Goal: Task Accomplishment & Management: Complete application form

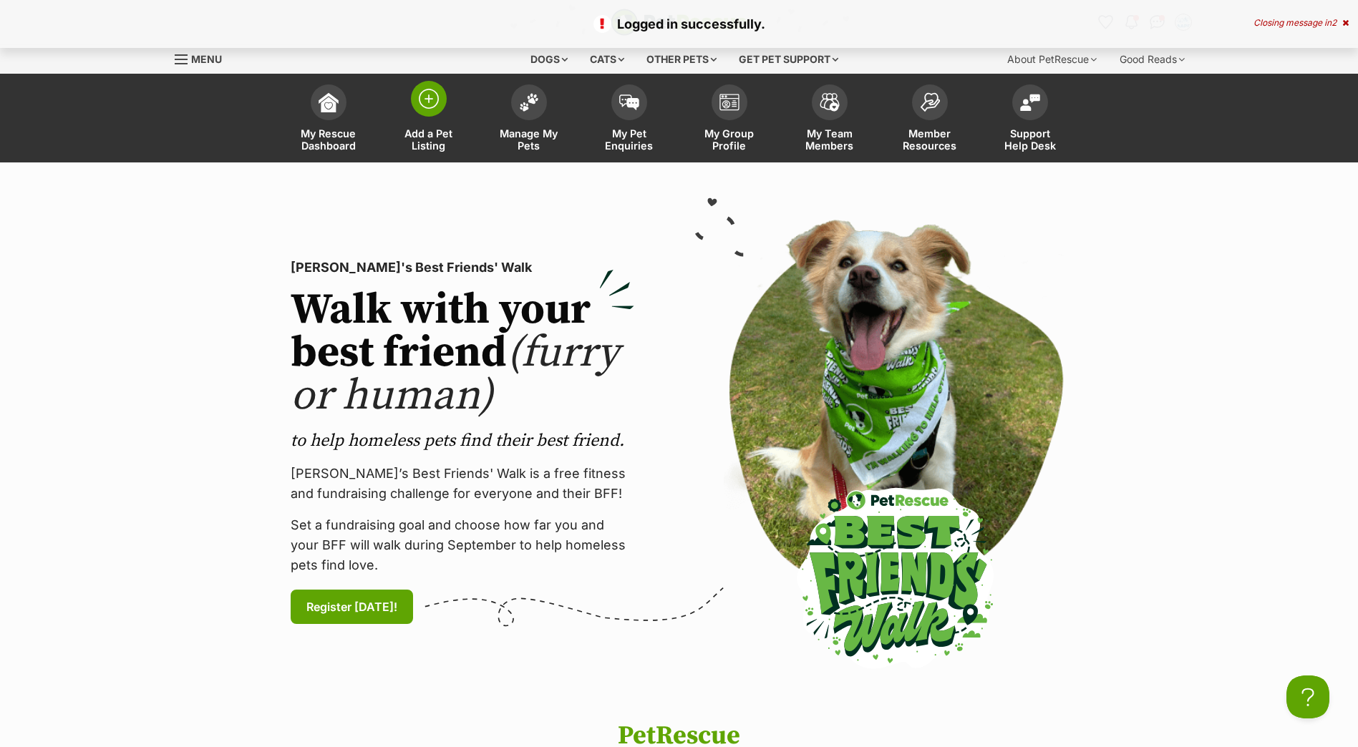
click at [430, 111] on span at bounding box center [429, 99] width 36 height 36
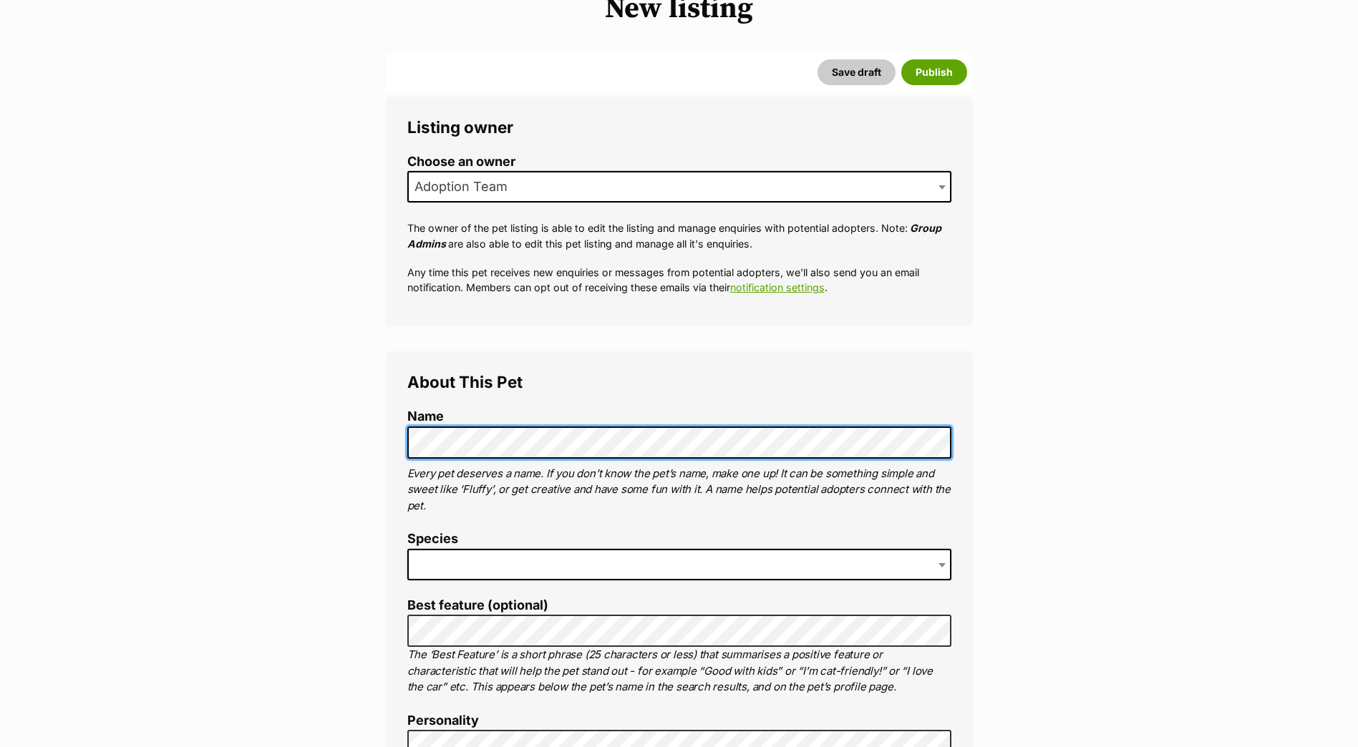
scroll to position [215, 0]
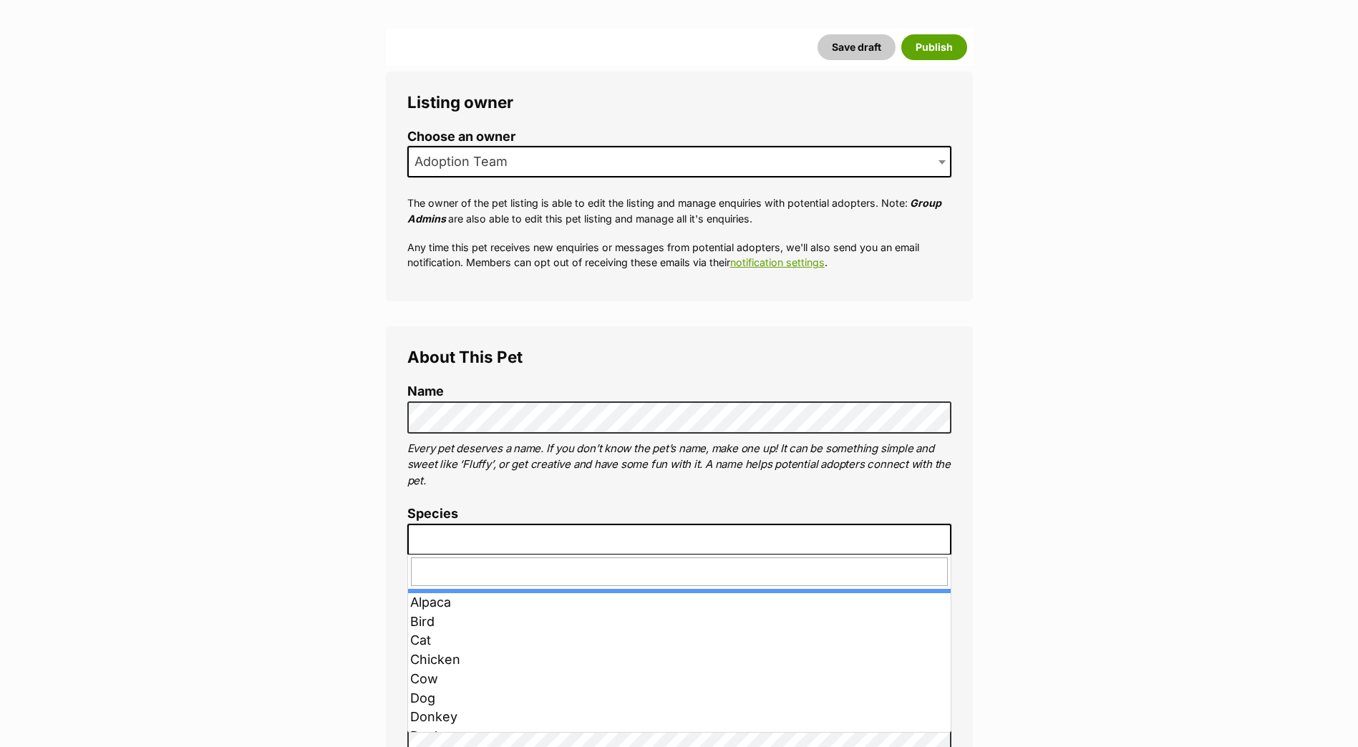
click at [571, 533] on span at bounding box center [679, 540] width 544 height 32
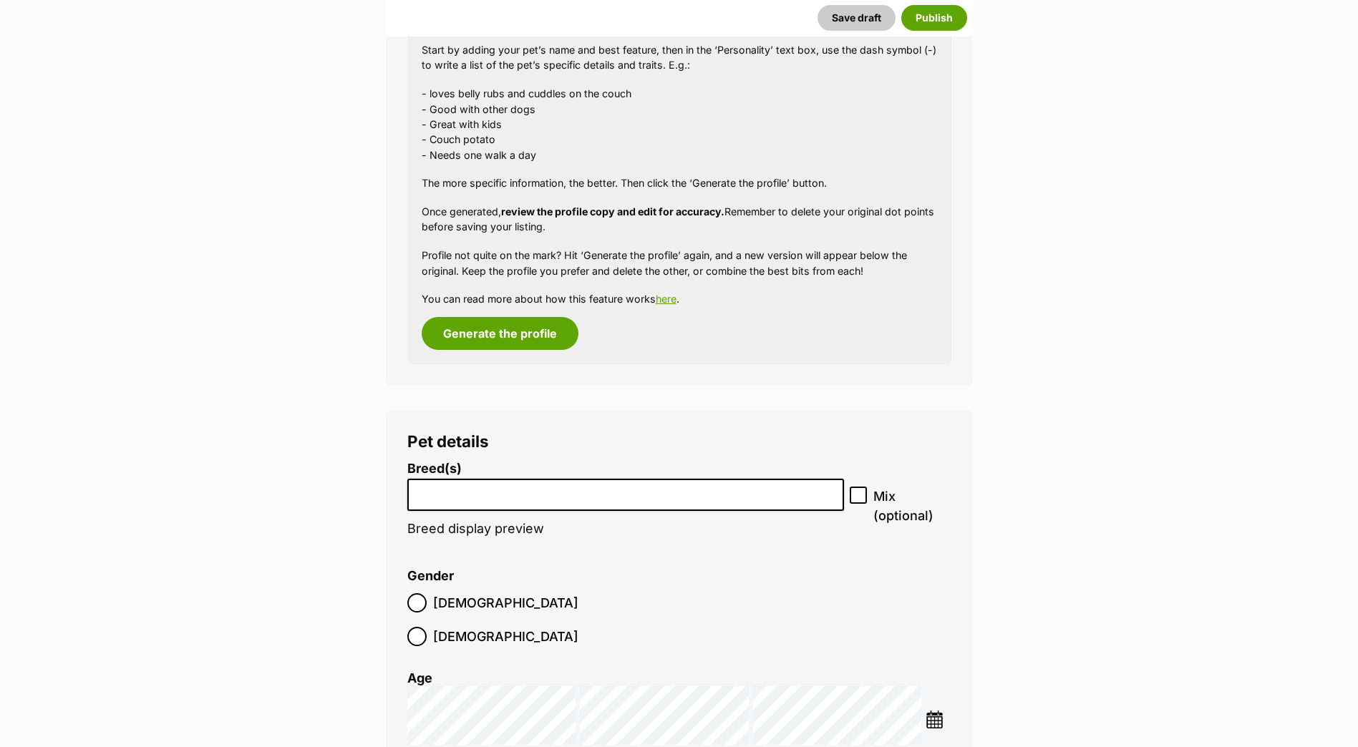
scroll to position [1408, 0]
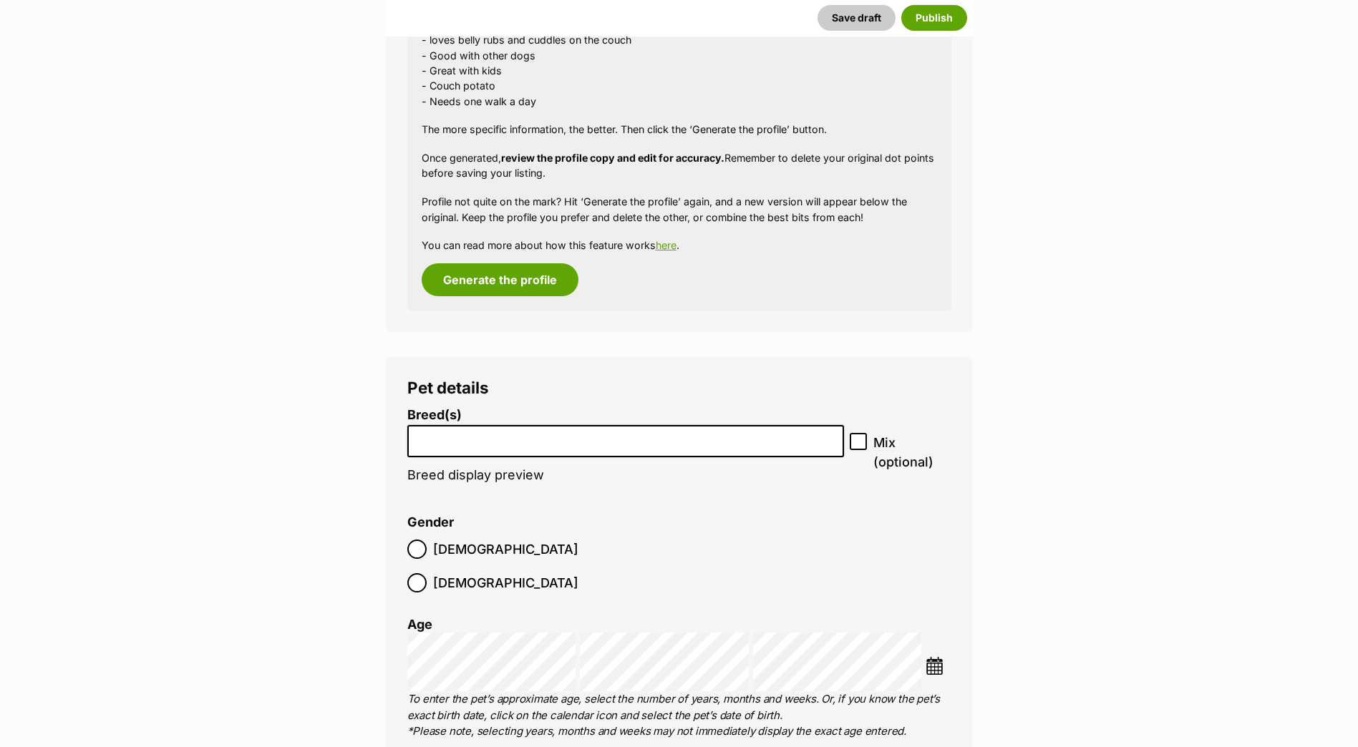
click at [574, 434] on input "search" at bounding box center [625, 437] width 427 height 15
type input "dsh"
select select "252102"
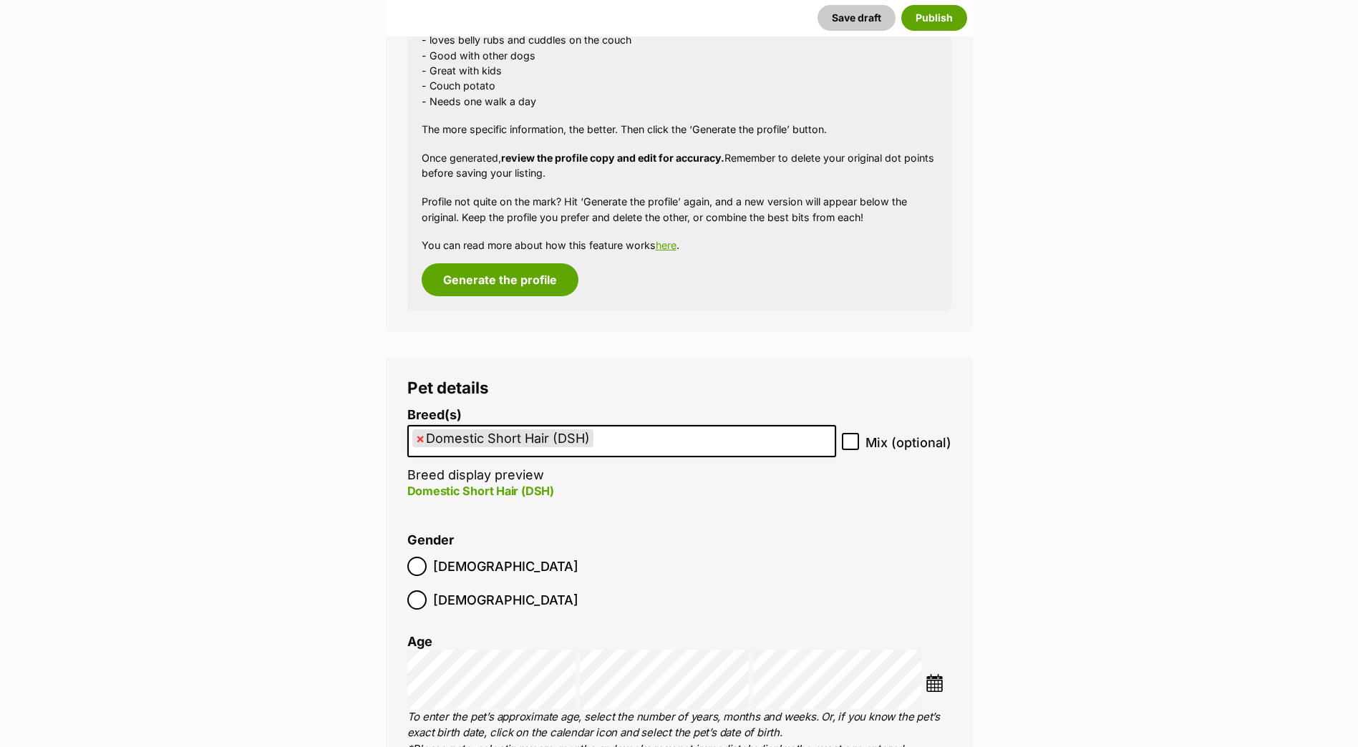
click at [450, 562] on span "[DEMOGRAPHIC_DATA]" at bounding box center [505, 566] width 145 height 19
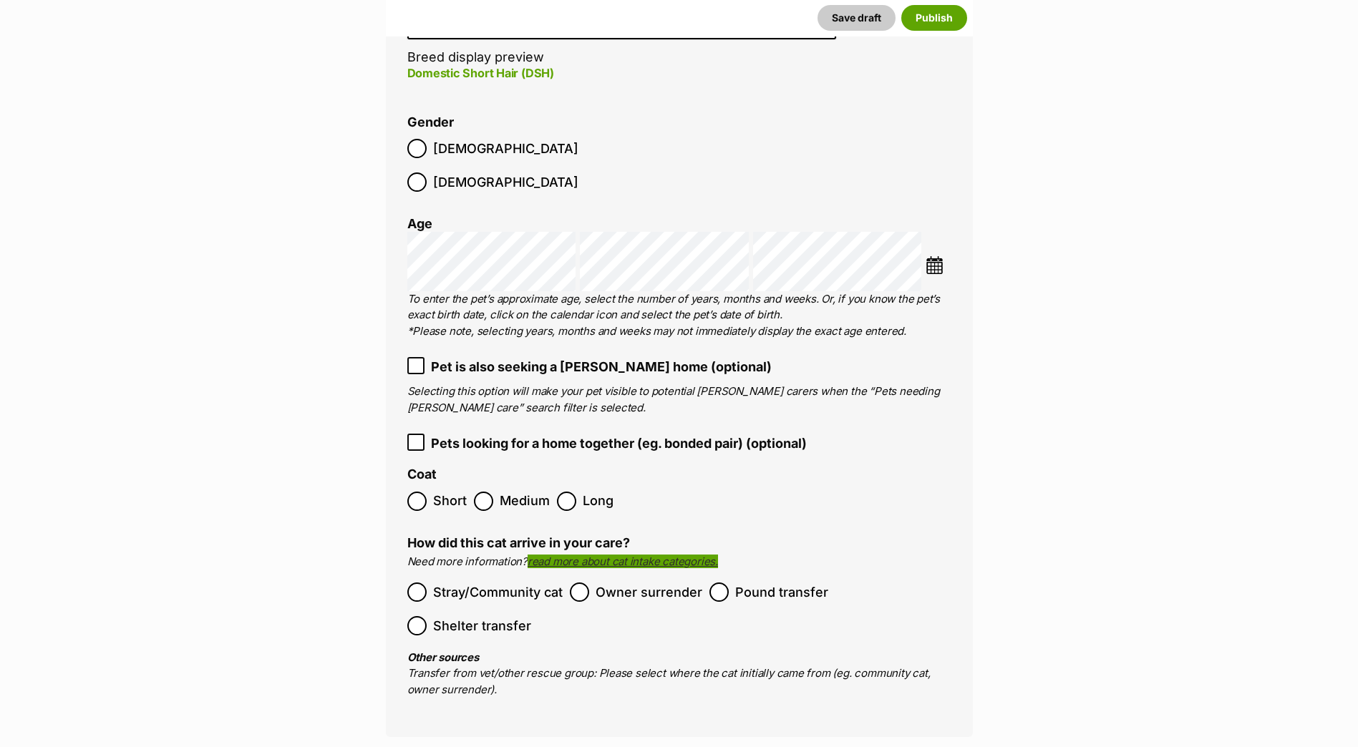
scroll to position [1838, 0]
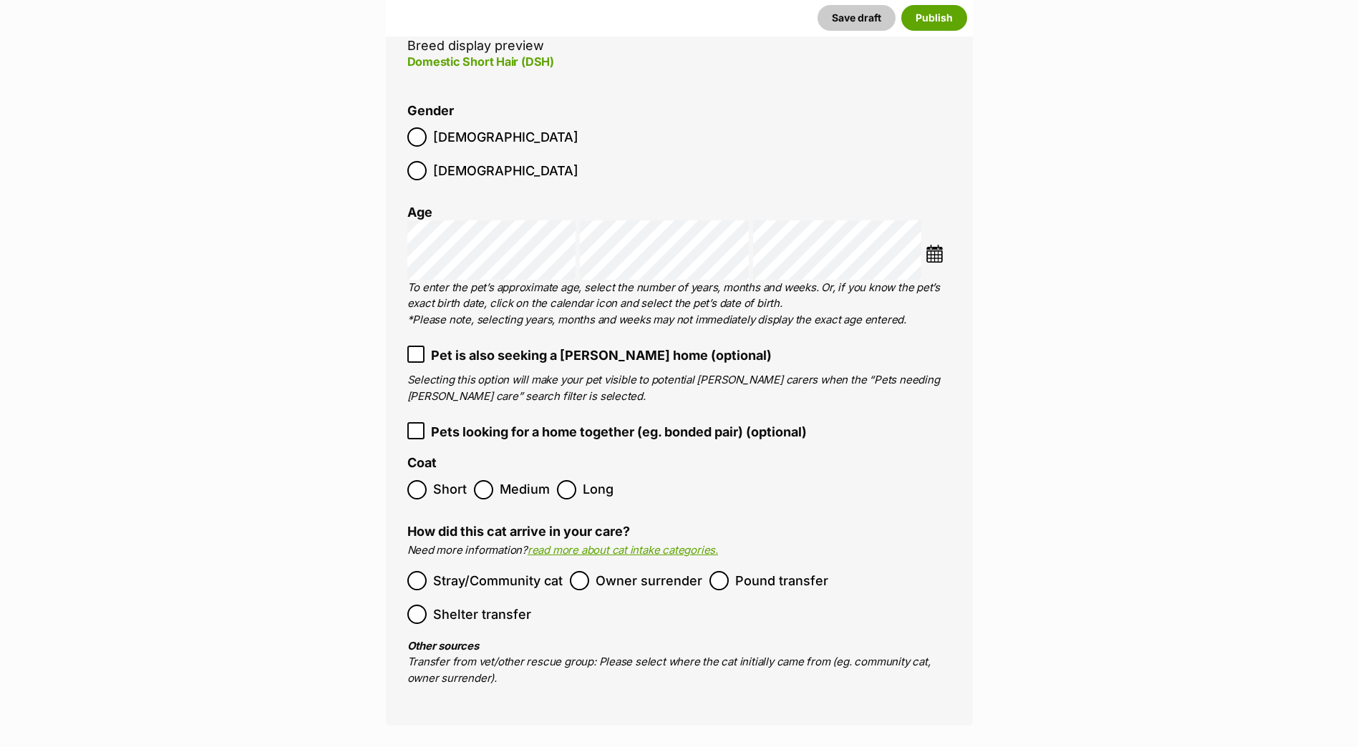
click at [427, 480] on label "Short" at bounding box center [436, 489] width 59 height 19
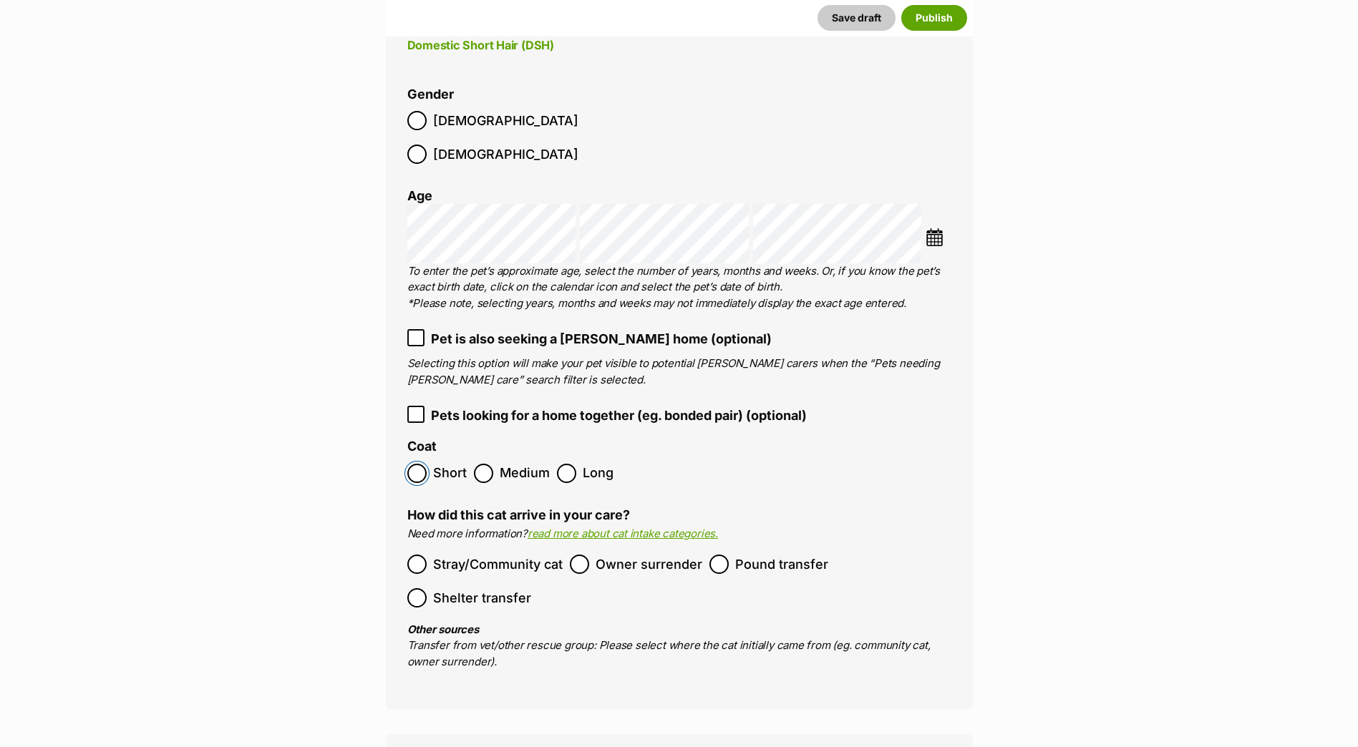
scroll to position [2124, 0]
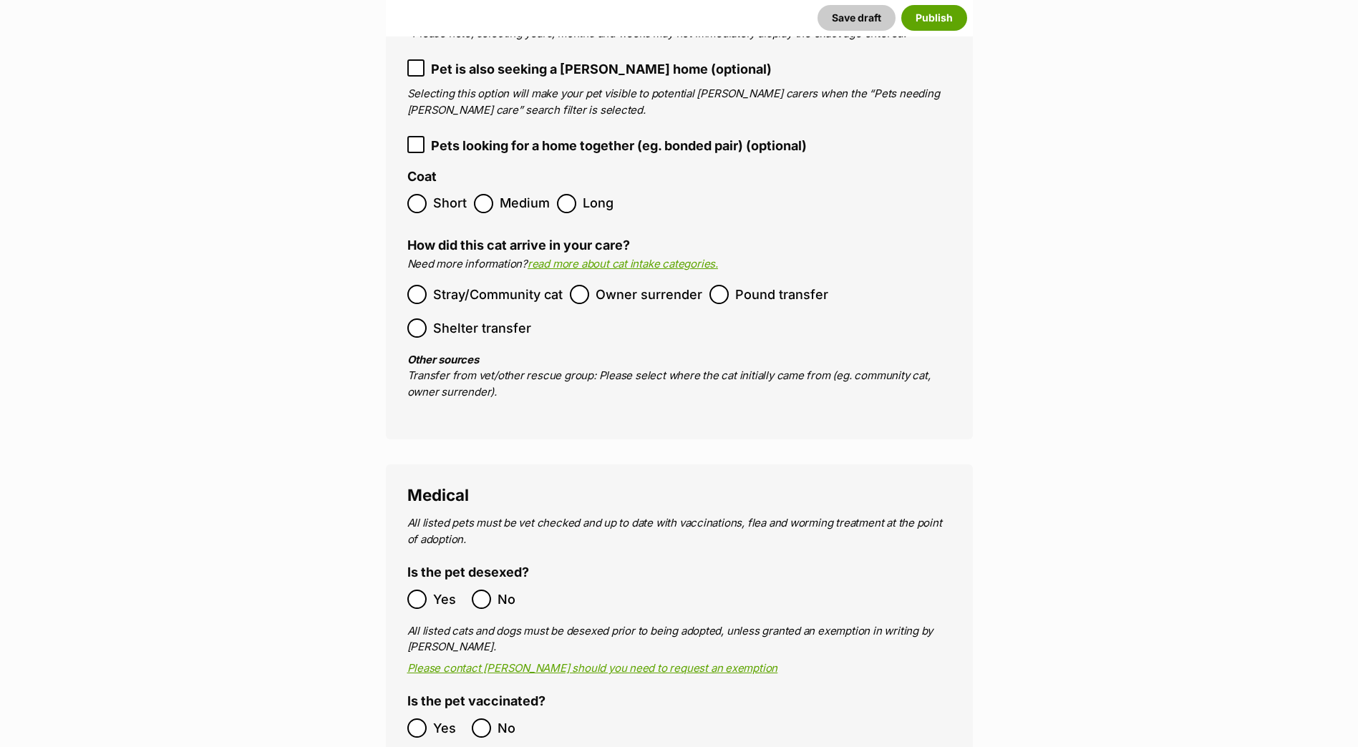
click at [487, 285] on span "Stray/Community cat" at bounding box center [498, 294] width 130 height 19
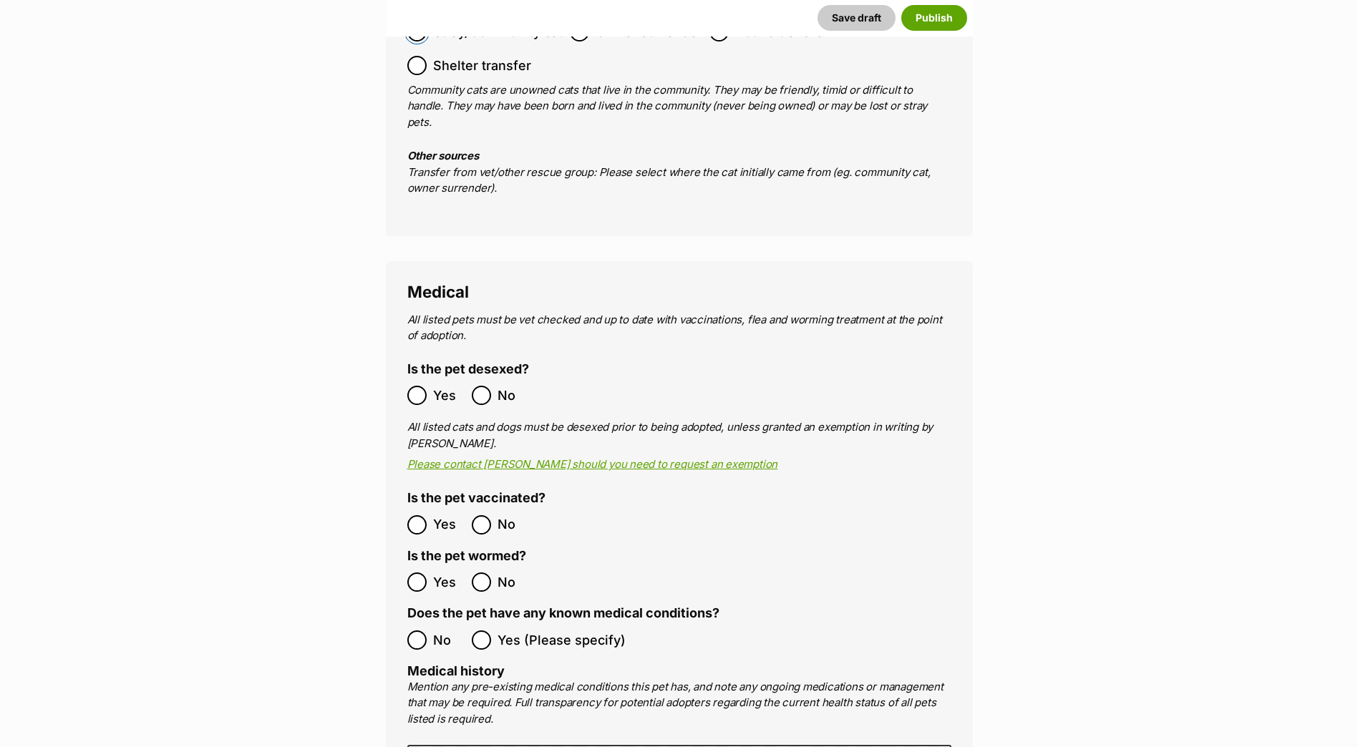
scroll to position [2411, 0]
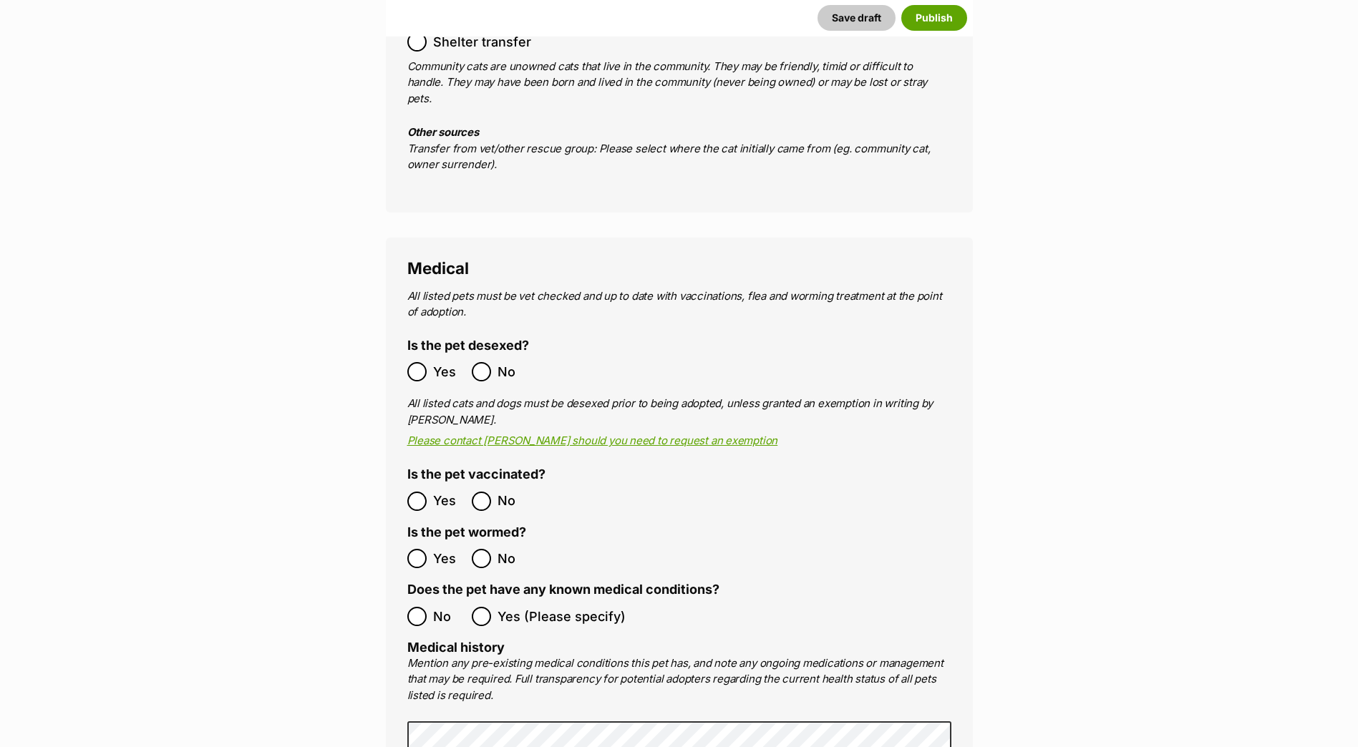
click at [429, 492] on label "Yes" at bounding box center [435, 501] width 57 height 19
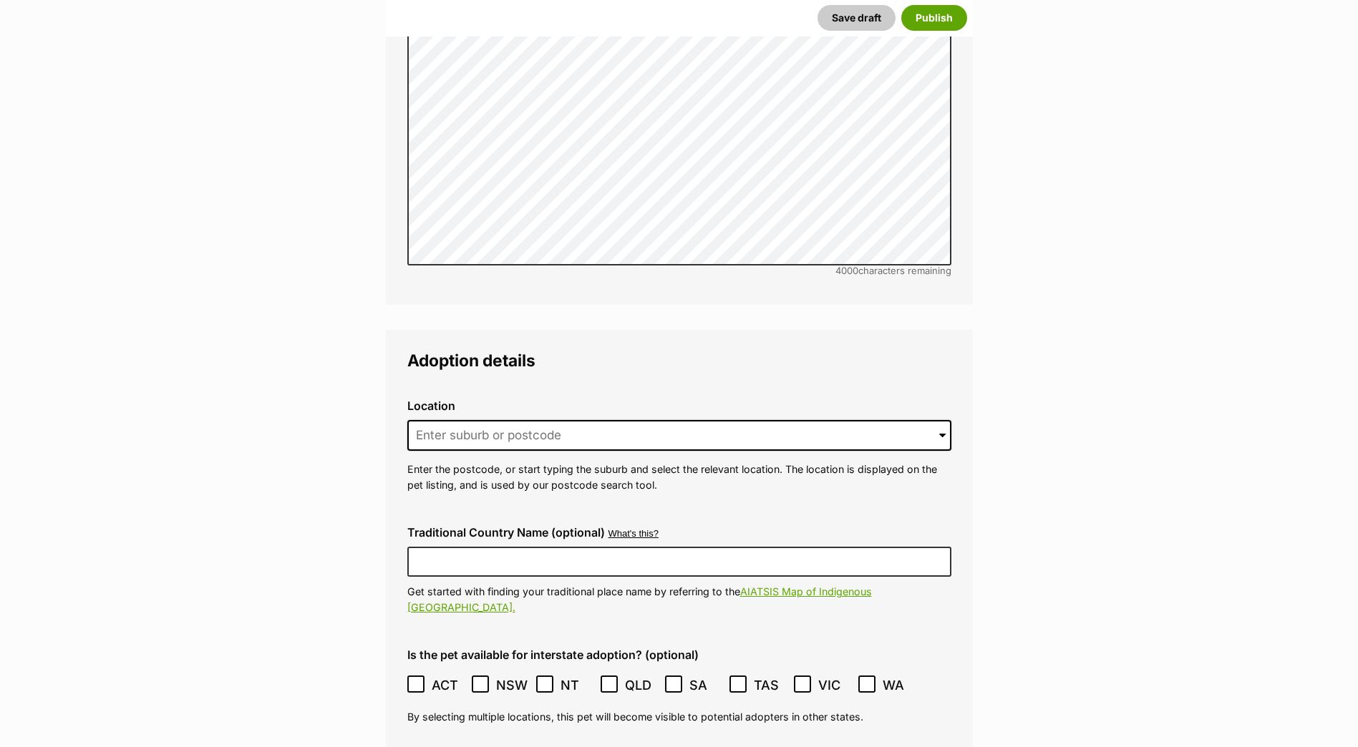
scroll to position [3198, 0]
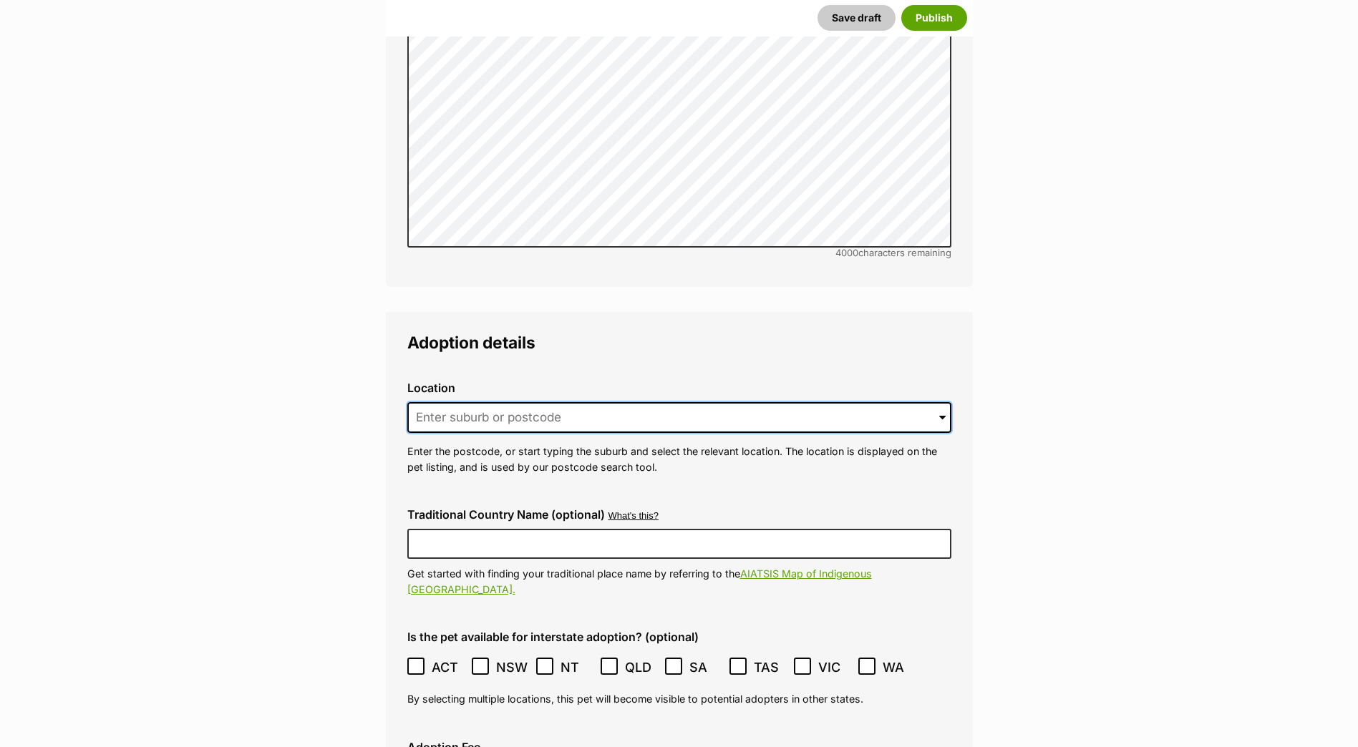
click at [511, 402] on input at bounding box center [679, 418] width 544 height 32
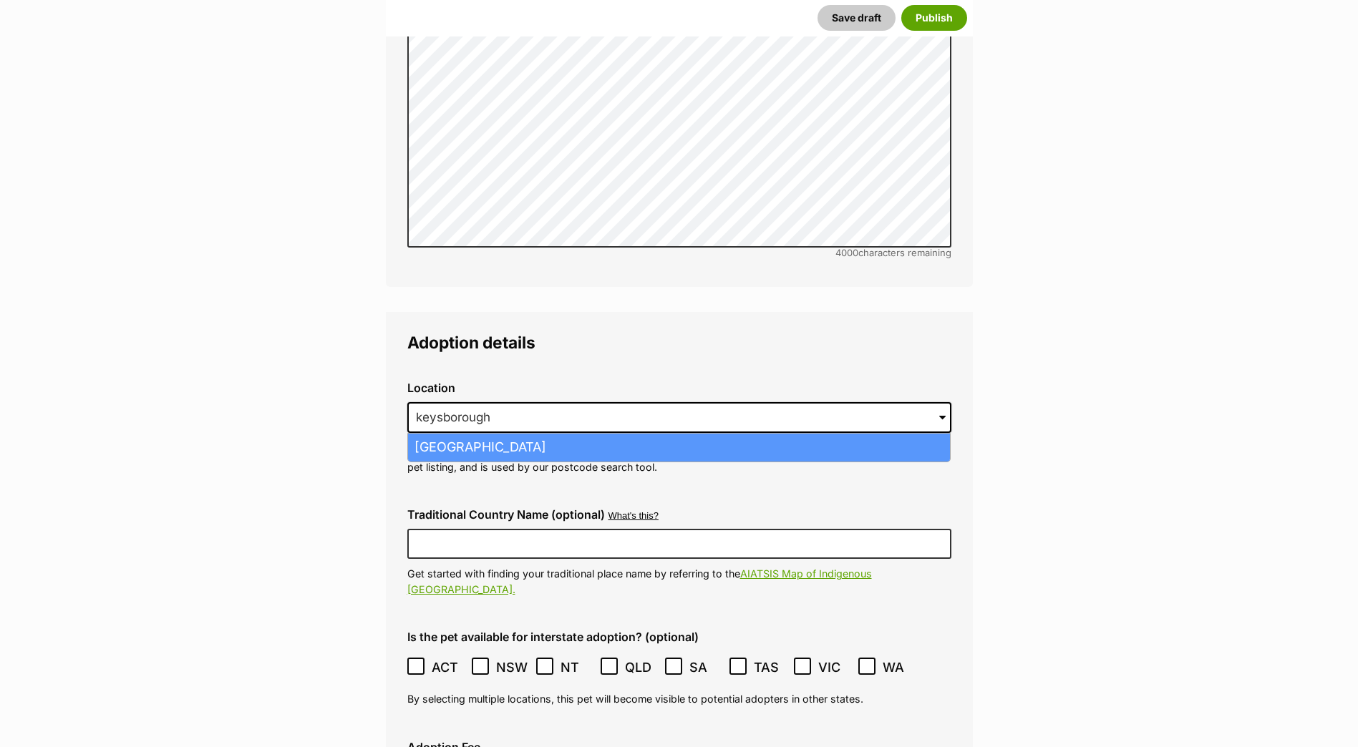
click at [476, 434] on li "Keysborough, Victoria, 3173" at bounding box center [679, 448] width 542 height 28
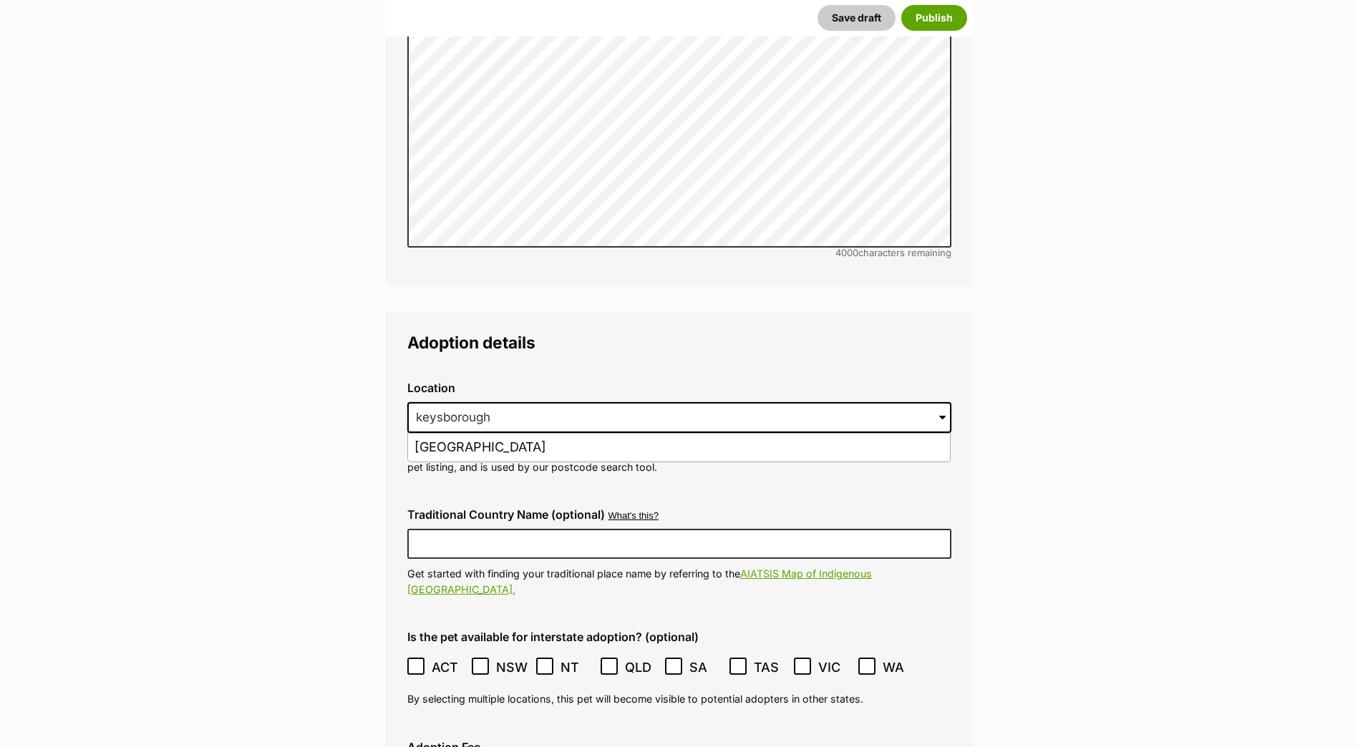
type input "Keysborough, Victoria, 3173"
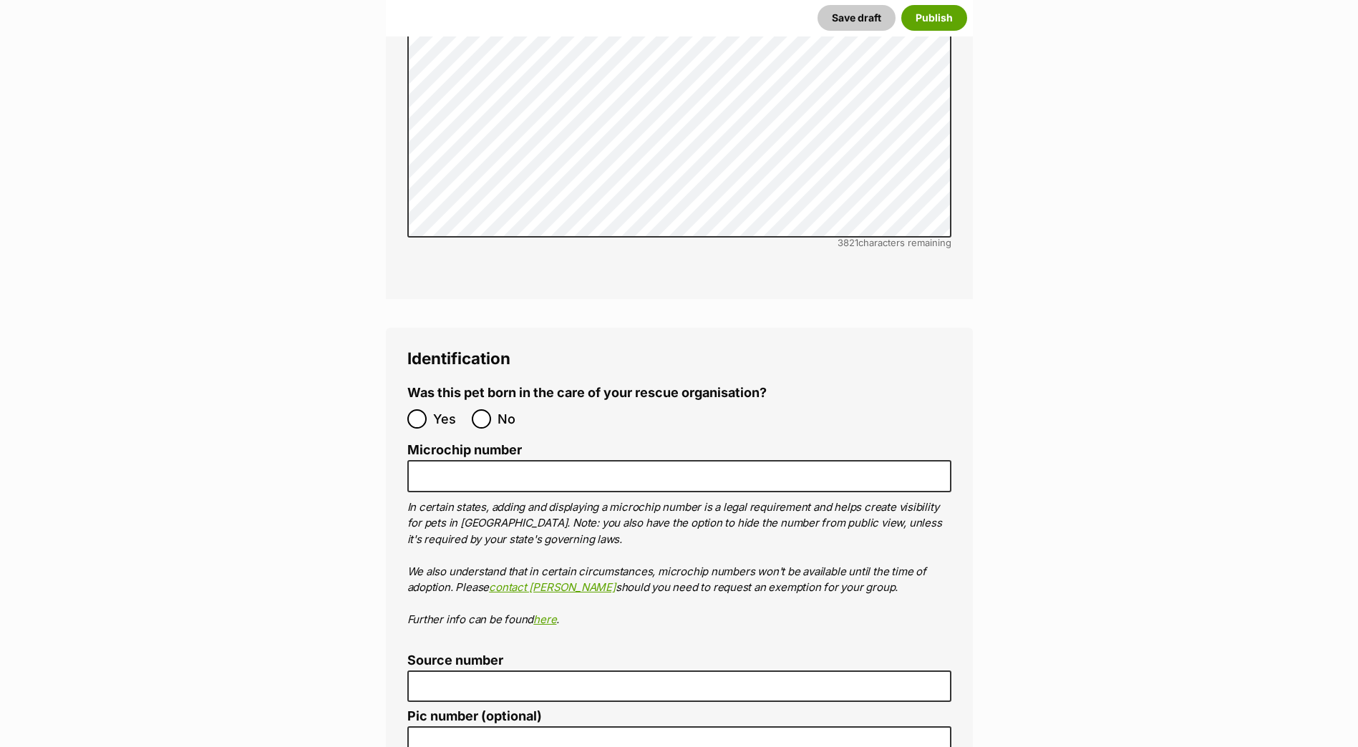
scroll to position [4558, 0]
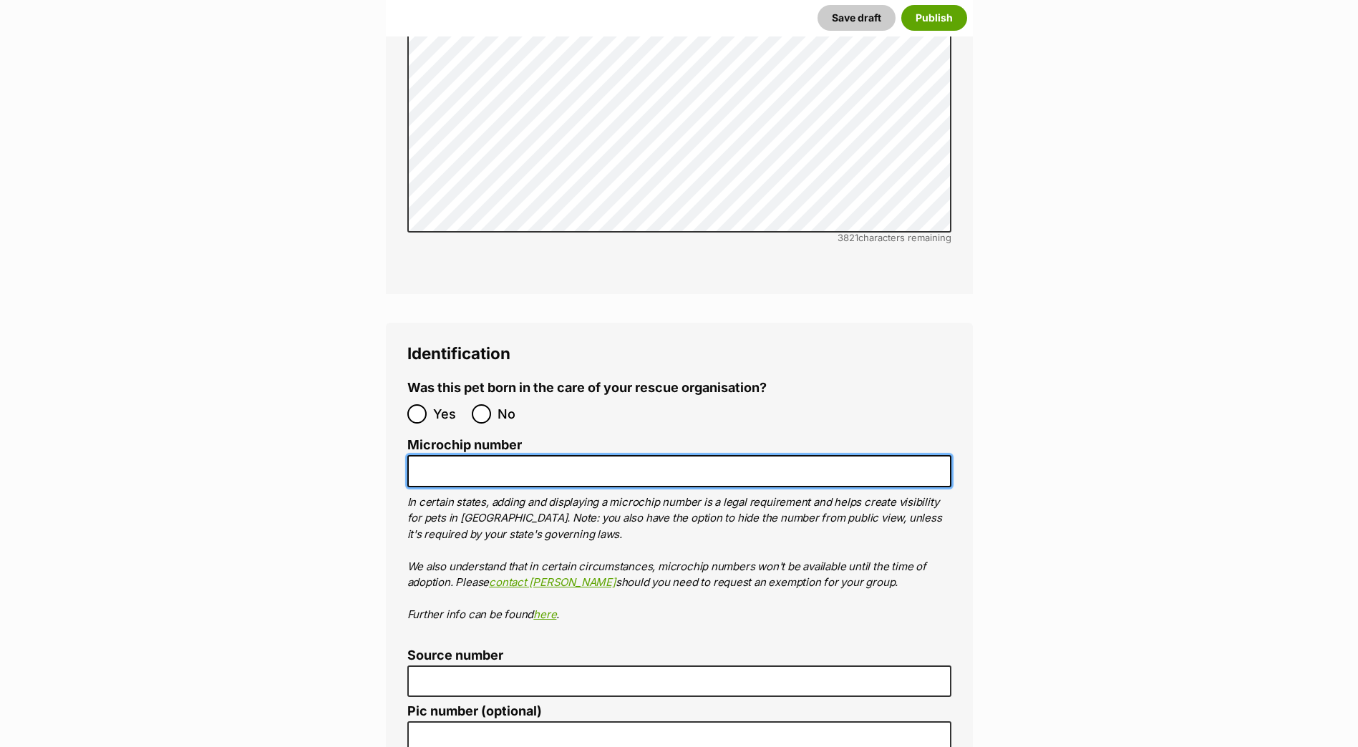
click at [561, 455] on input "Microchip number" at bounding box center [679, 471] width 544 height 32
paste input "To purr or not to pu"
type input "To purr or not to pu"
drag, startPoint x: 556, startPoint y: 407, endPoint x: 369, endPoint y: 404, distance: 186.2
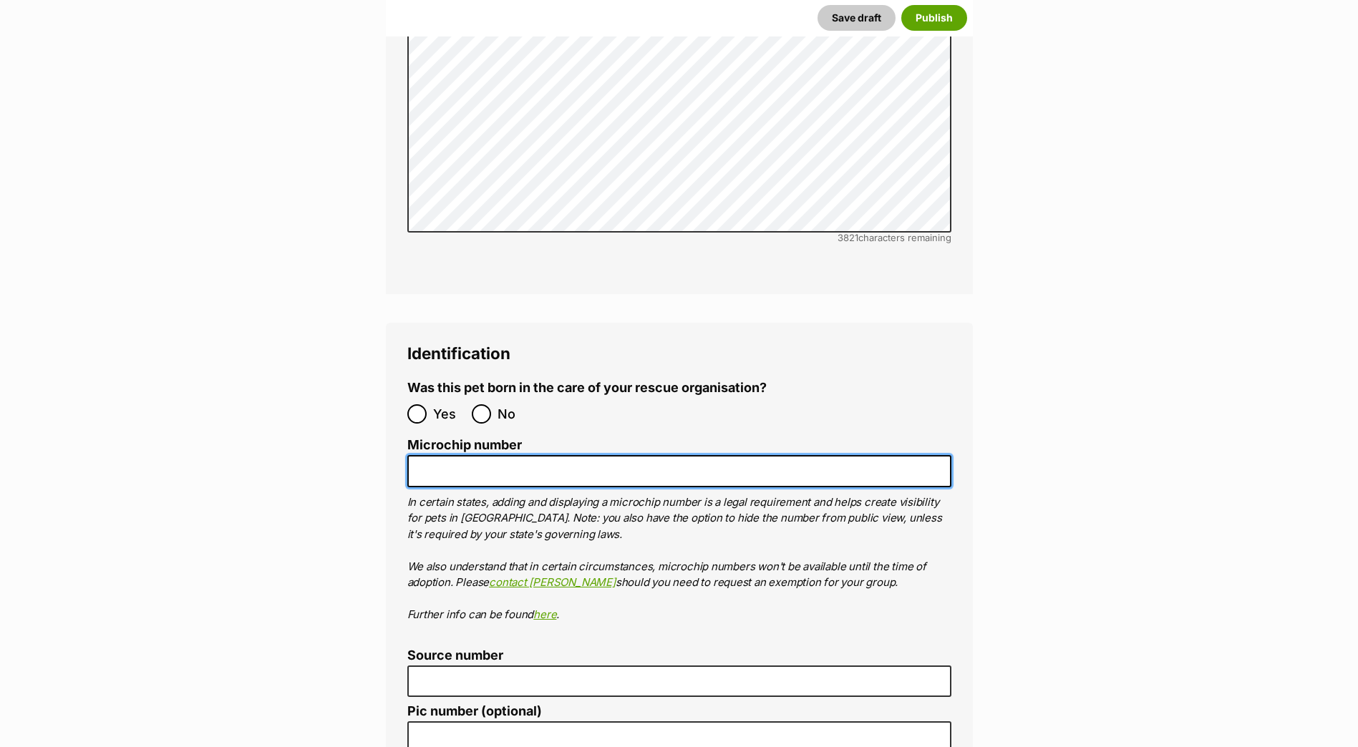
paste input "956000018885386"
drag, startPoint x: 439, startPoint y: 403, endPoint x: 410, endPoint y: 403, distance: 28.6
click at [410, 455] on input "956000018885386" at bounding box center [679, 471] width 544 height 32
type input "956000018885386"
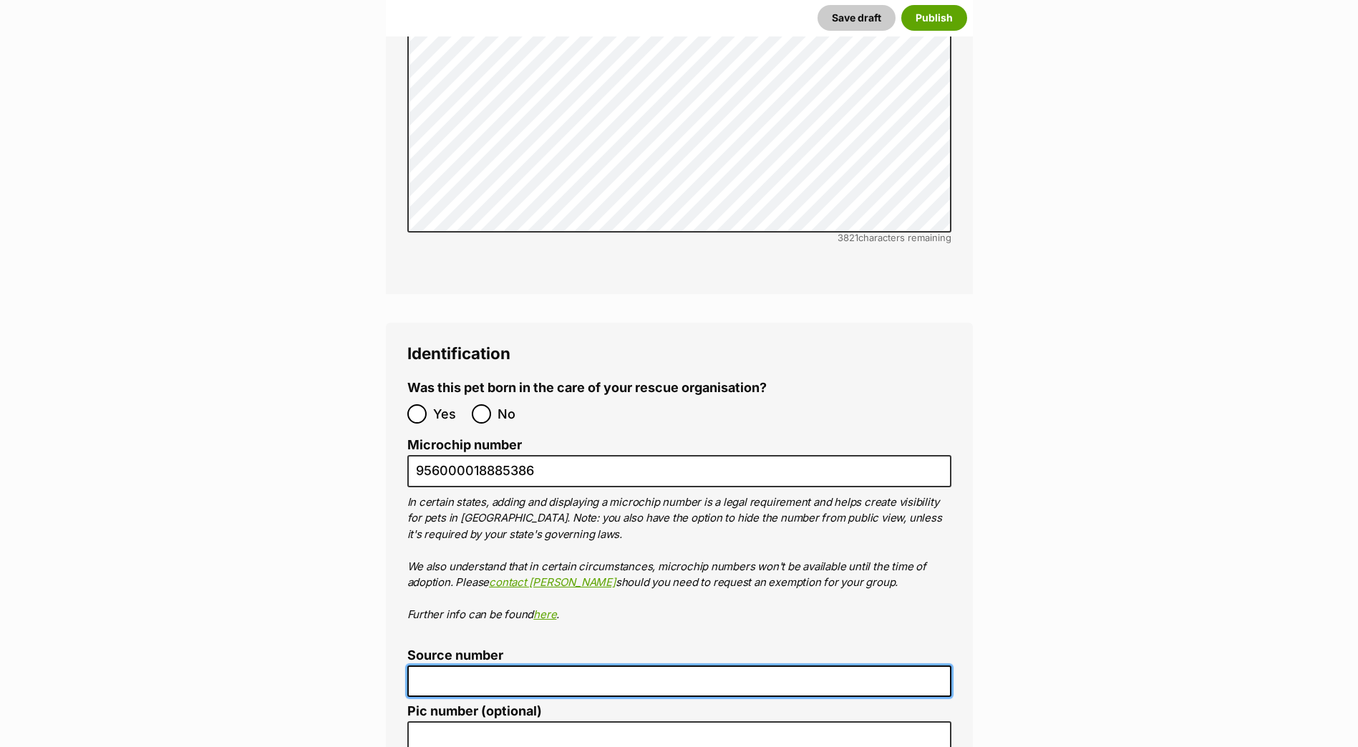
click at [486, 666] on input "Source number" at bounding box center [679, 682] width 544 height 32
type input "br100702"
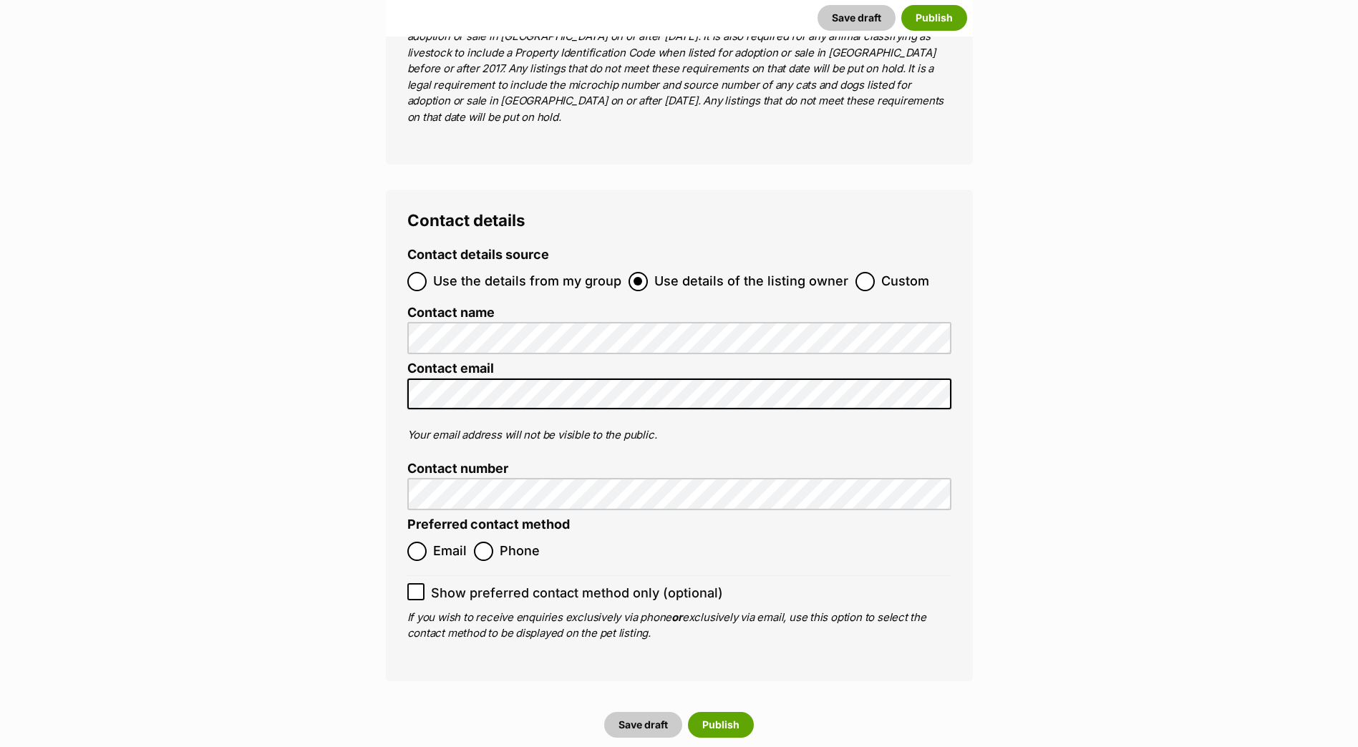
scroll to position [5417, 0]
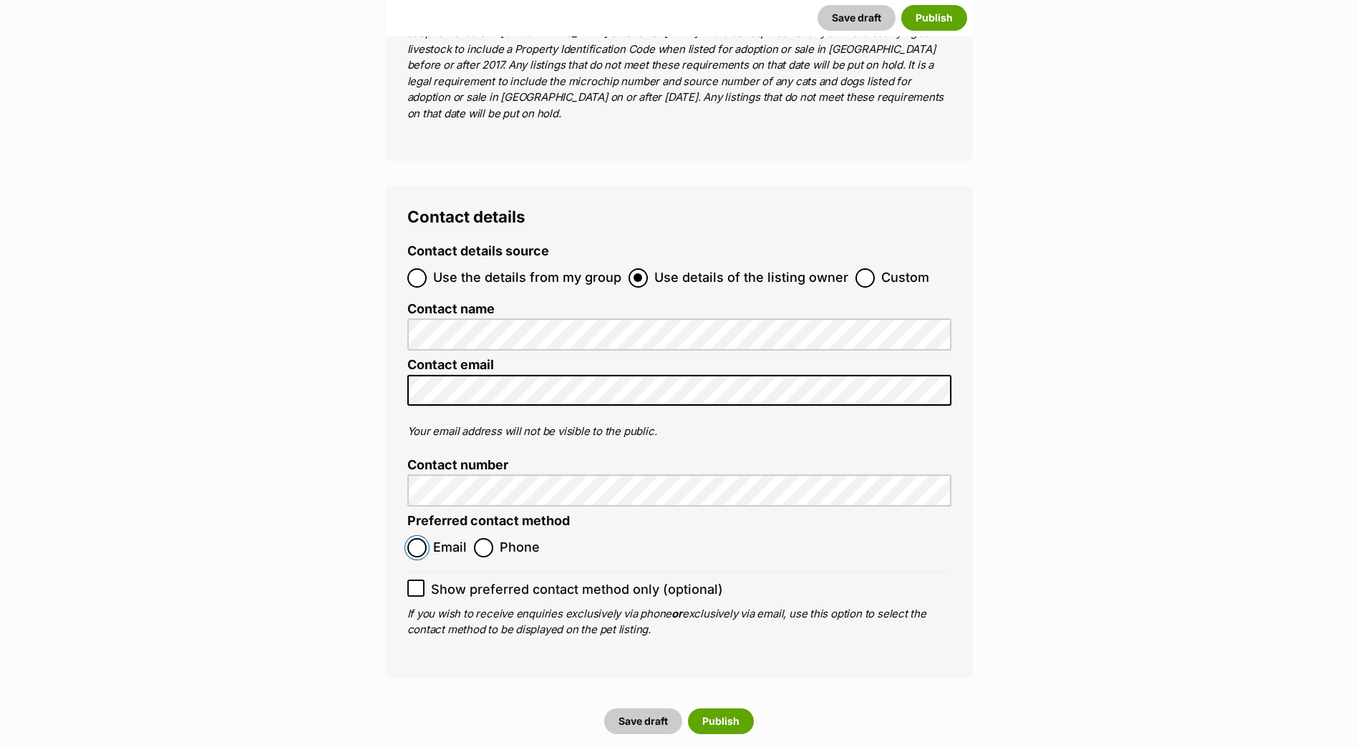
click at [409, 538] on input "Email" at bounding box center [416, 547] width 19 height 19
radio input "true"
click at [660, 709] on button "Save draft" at bounding box center [643, 722] width 78 height 26
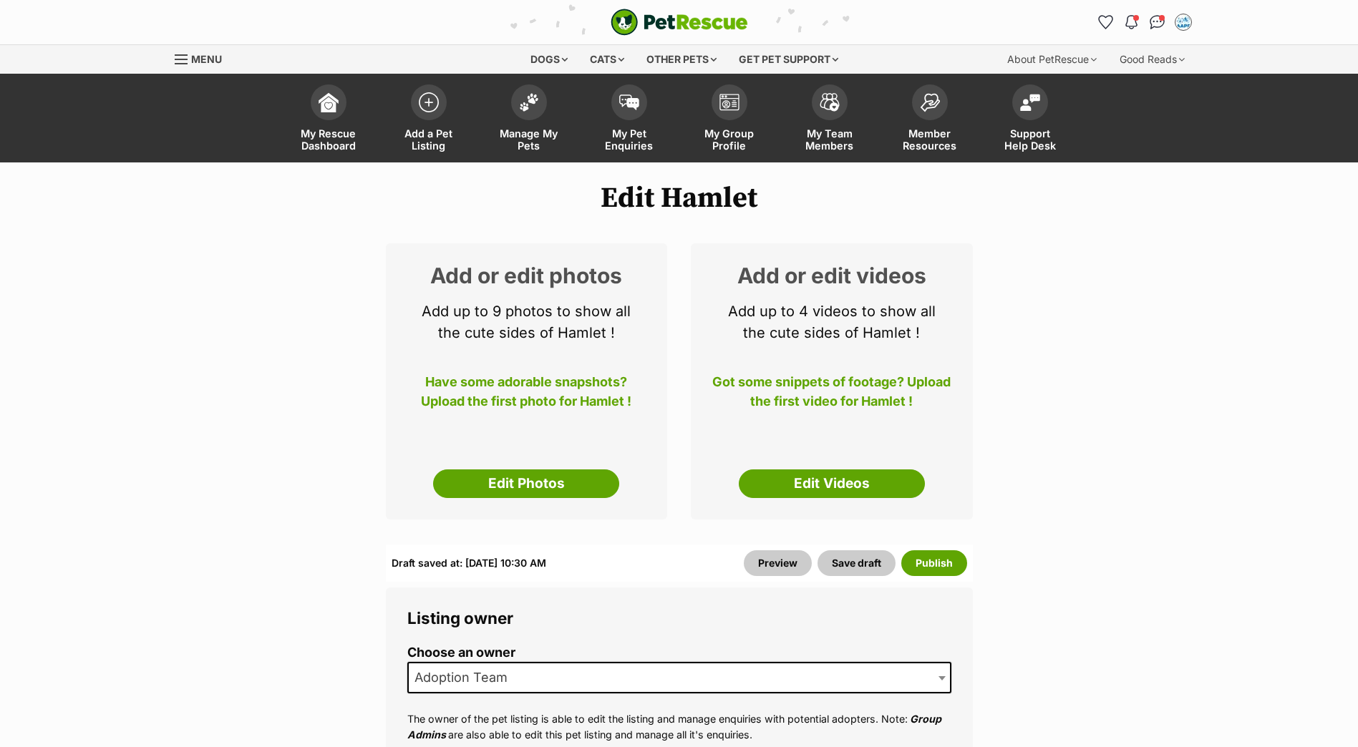
click at [684, 420] on div "Add or edit photos Add up to 9 photos to show all the cute sides of Hamlet ! Ha…" at bounding box center [679, 393] width 587 height 301
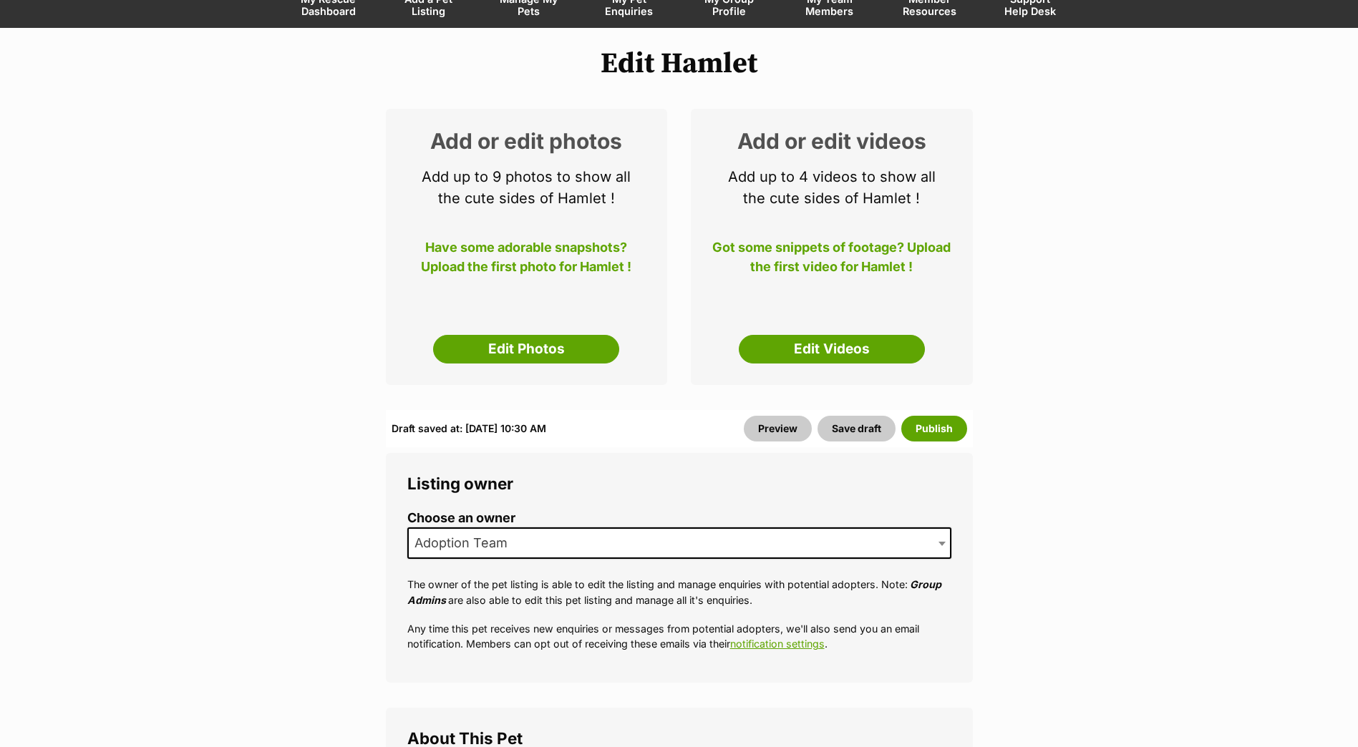
scroll to position [143, 0]
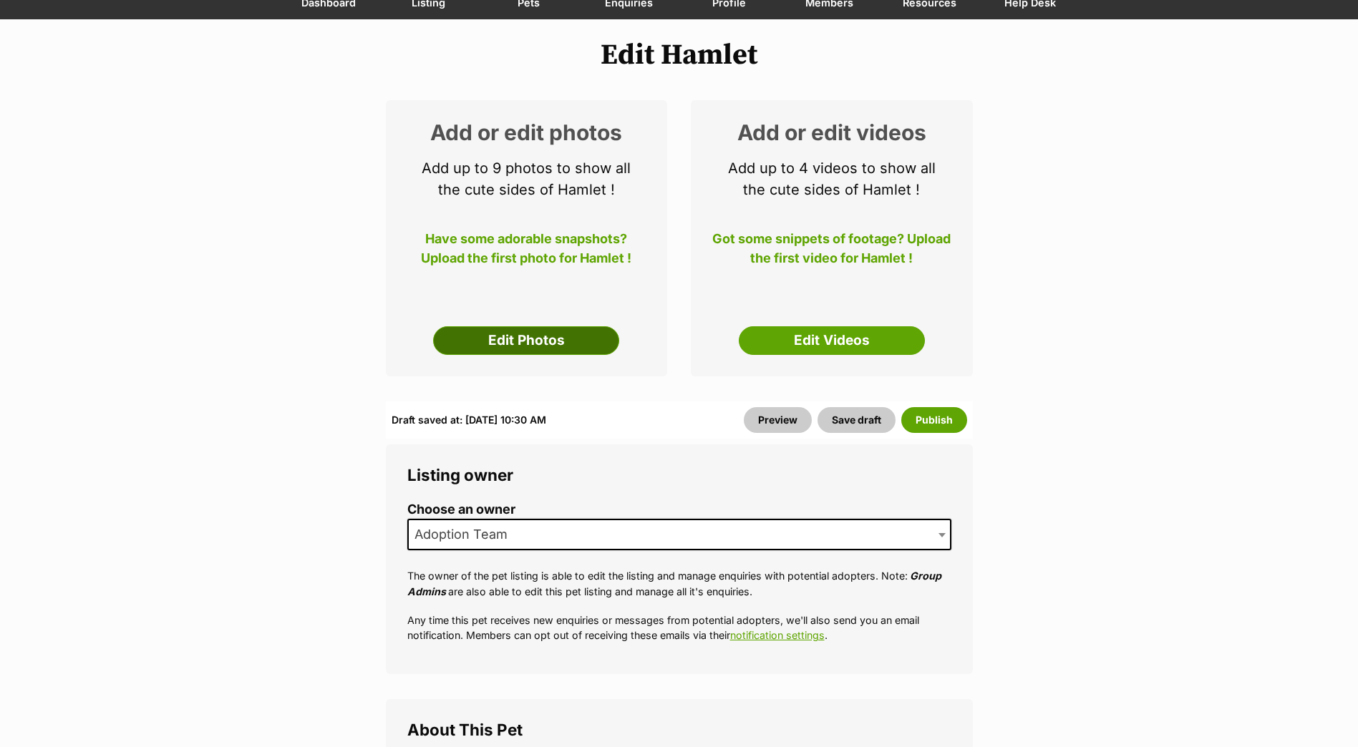
click at [499, 344] on link "Edit Photos" at bounding box center [526, 340] width 186 height 29
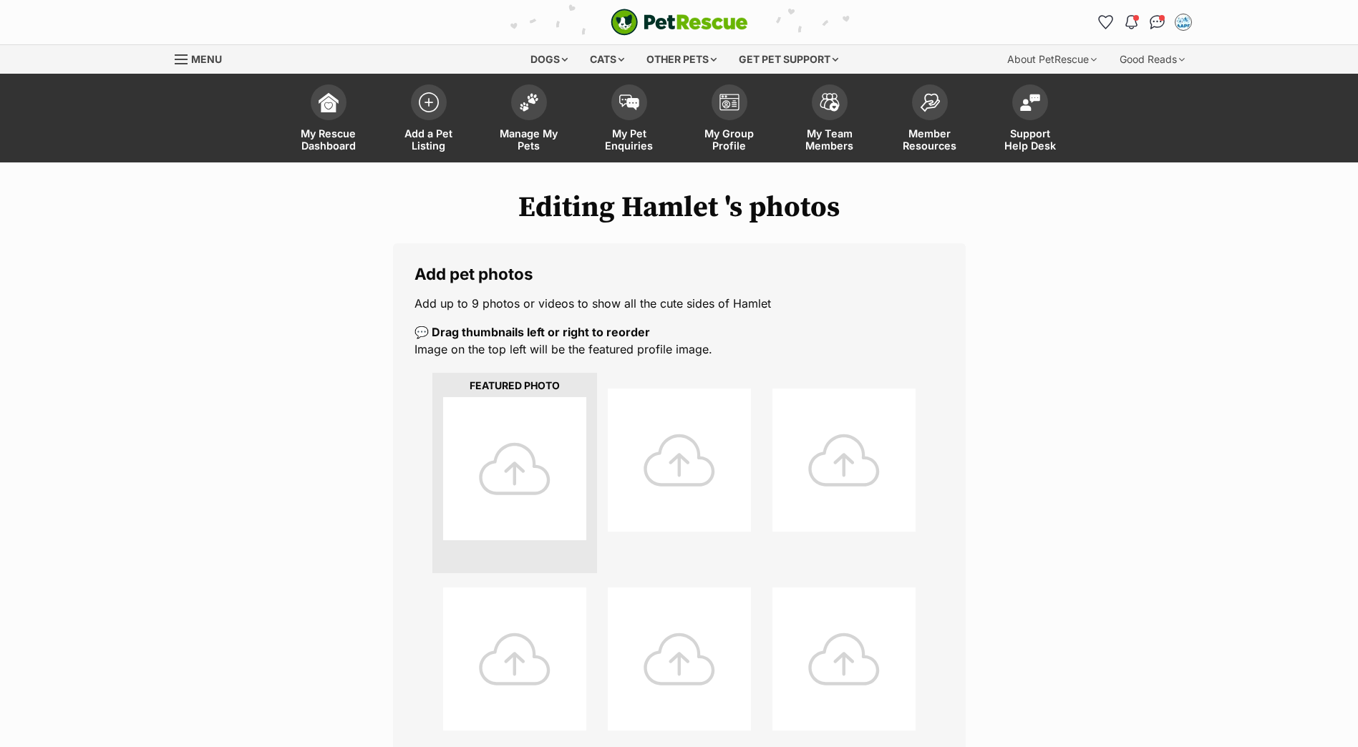
click at [487, 446] on div at bounding box center [514, 468] width 143 height 143
click at [475, 419] on div at bounding box center [514, 468] width 143 height 143
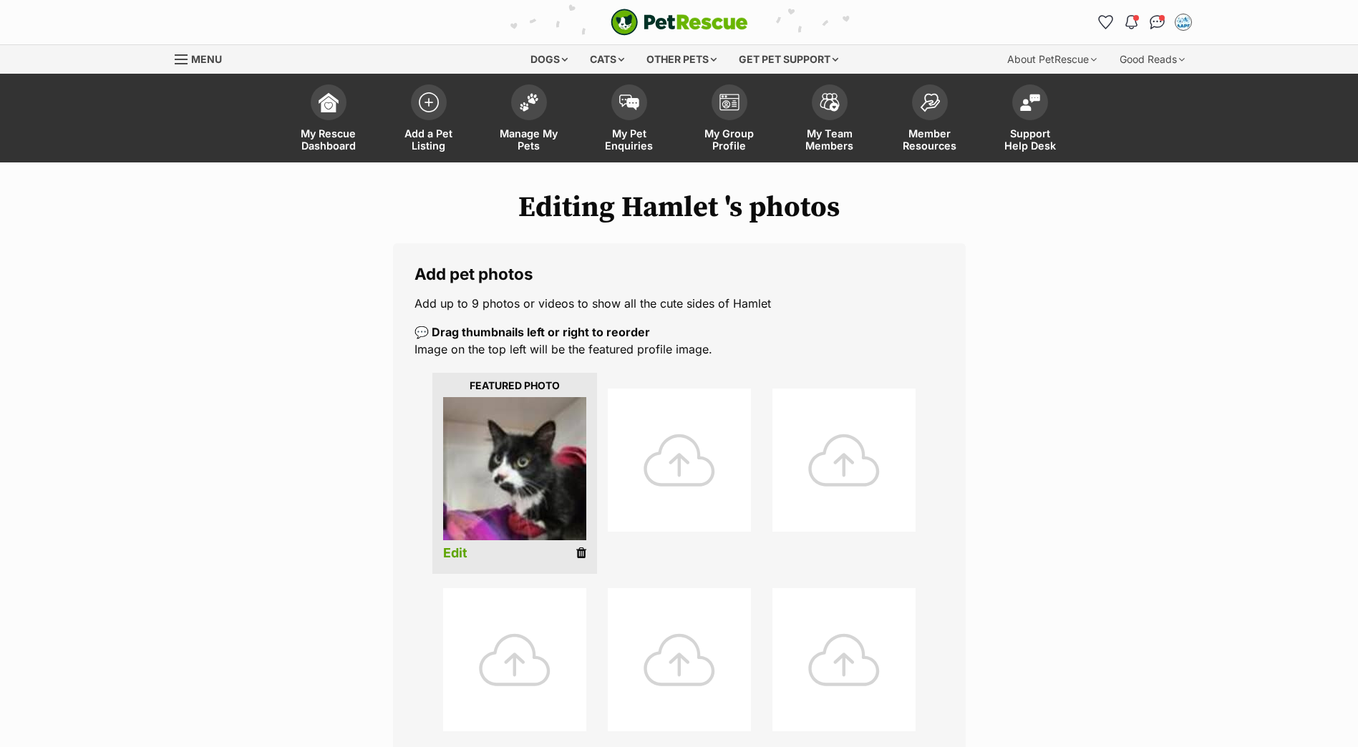
click at [513, 433] on img at bounding box center [514, 468] width 143 height 143
drag, startPoint x: 577, startPoint y: 552, endPoint x: 745, endPoint y: 40, distance: 538.8
click at [577, 552] on icon at bounding box center [581, 553] width 10 height 13
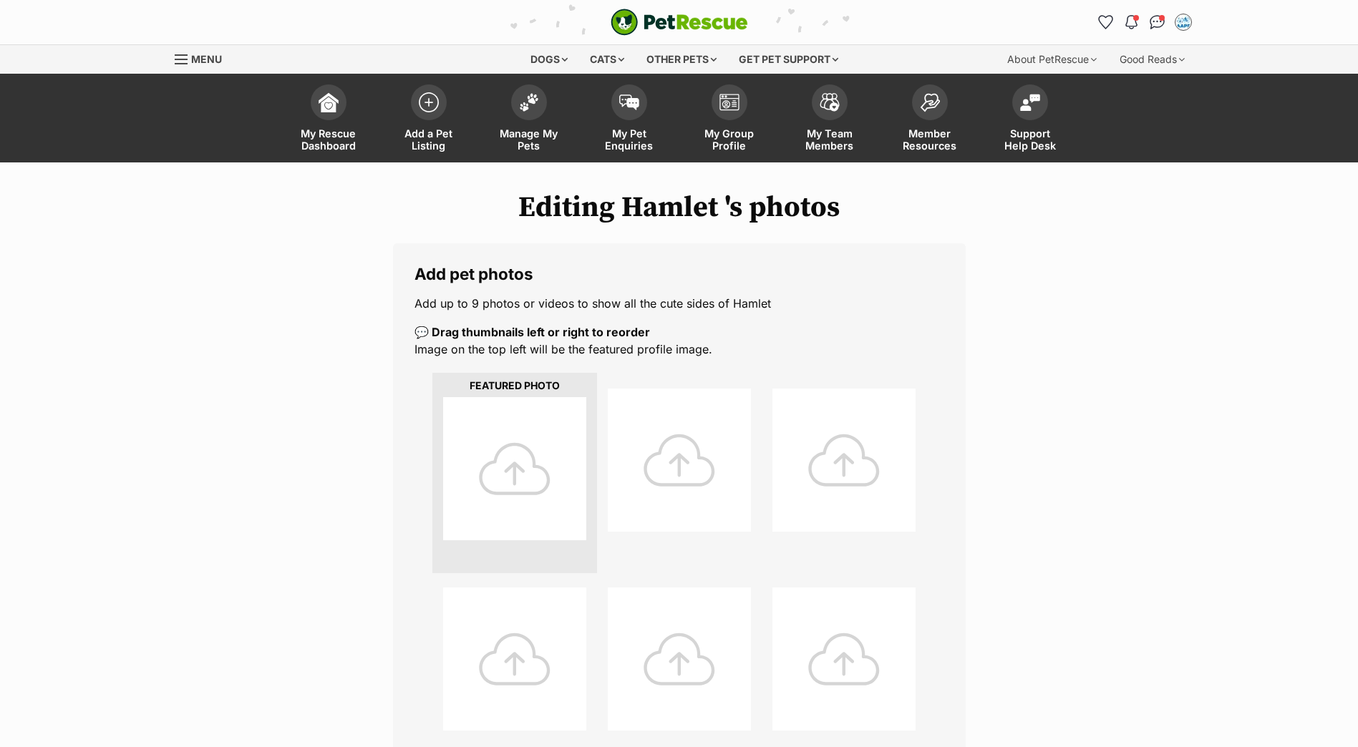
click at [517, 483] on div at bounding box center [514, 468] width 143 height 143
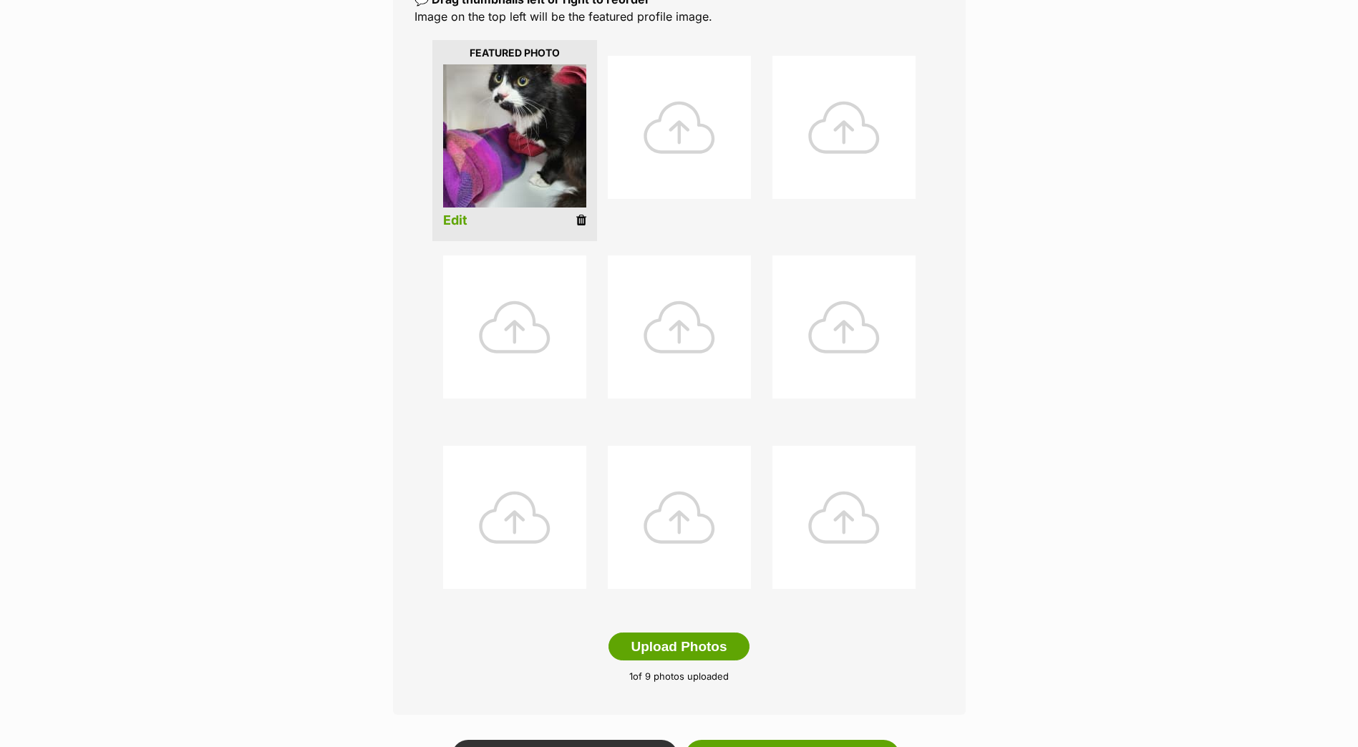
scroll to position [358, 0]
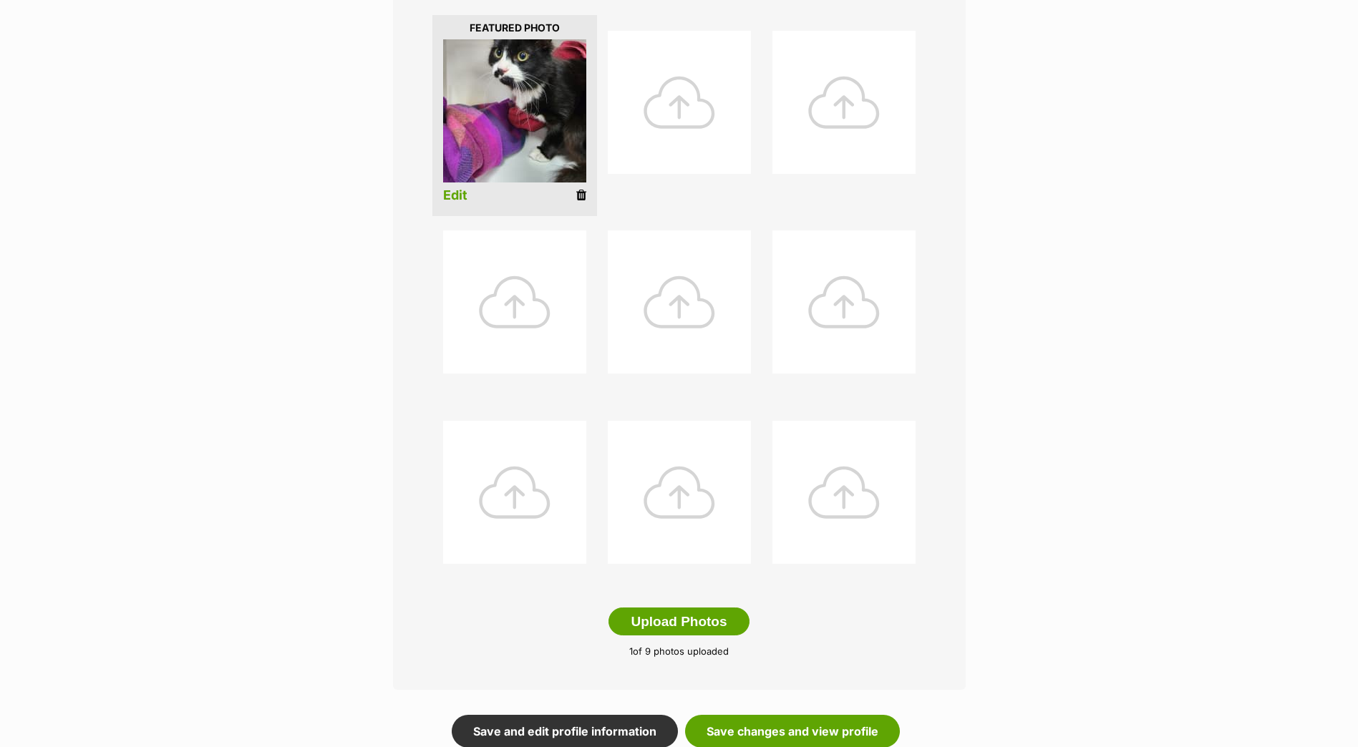
click at [450, 197] on link "Edit" at bounding box center [455, 195] width 24 height 15
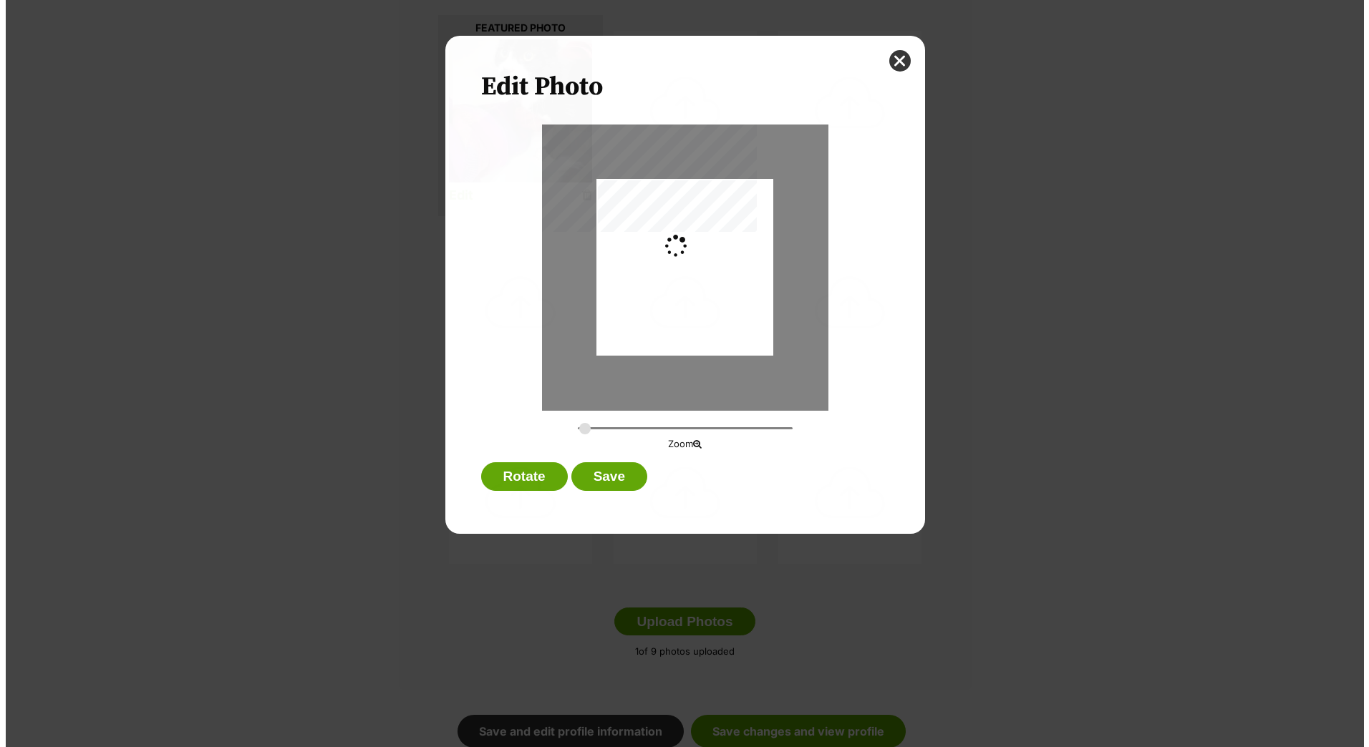
scroll to position [0, 0]
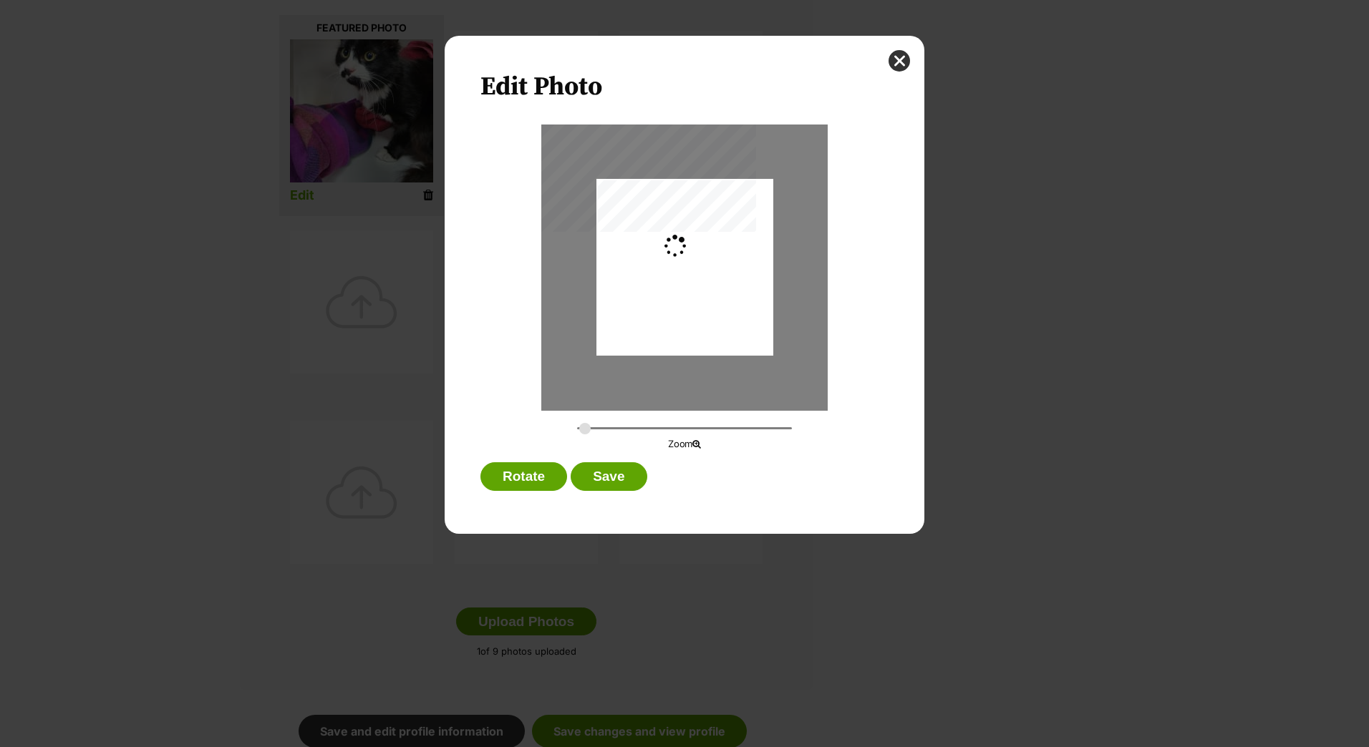
type input "0.2744"
drag, startPoint x: 669, startPoint y: 303, endPoint x: 668, endPoint y: 332, distance: 29.4
click at [668, 332] on div "Dialog Window - Close (Press escape to close)" at bounding box center [684, 297] width 177 height 236
click at [601, 483] on button "Save" at bounding box center [609, 476] width 76 height 29
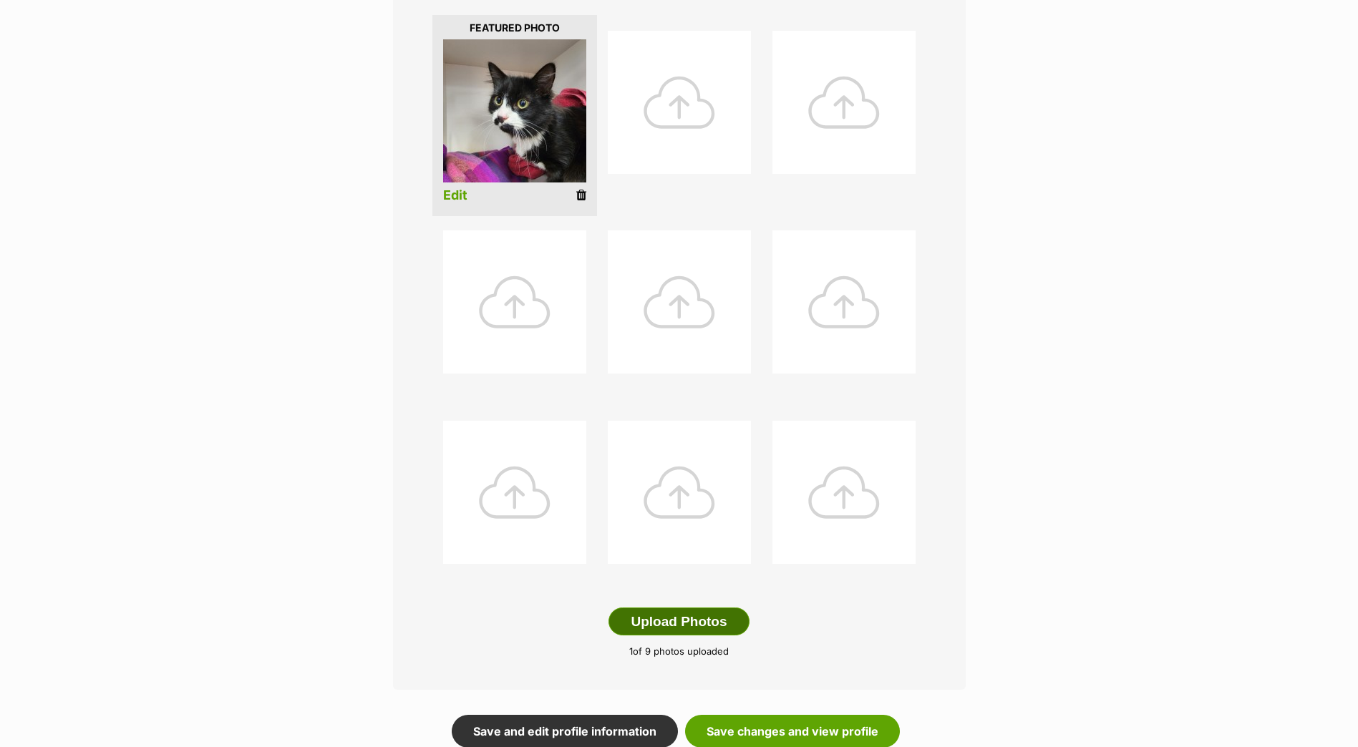
scroll to position [573, 0]
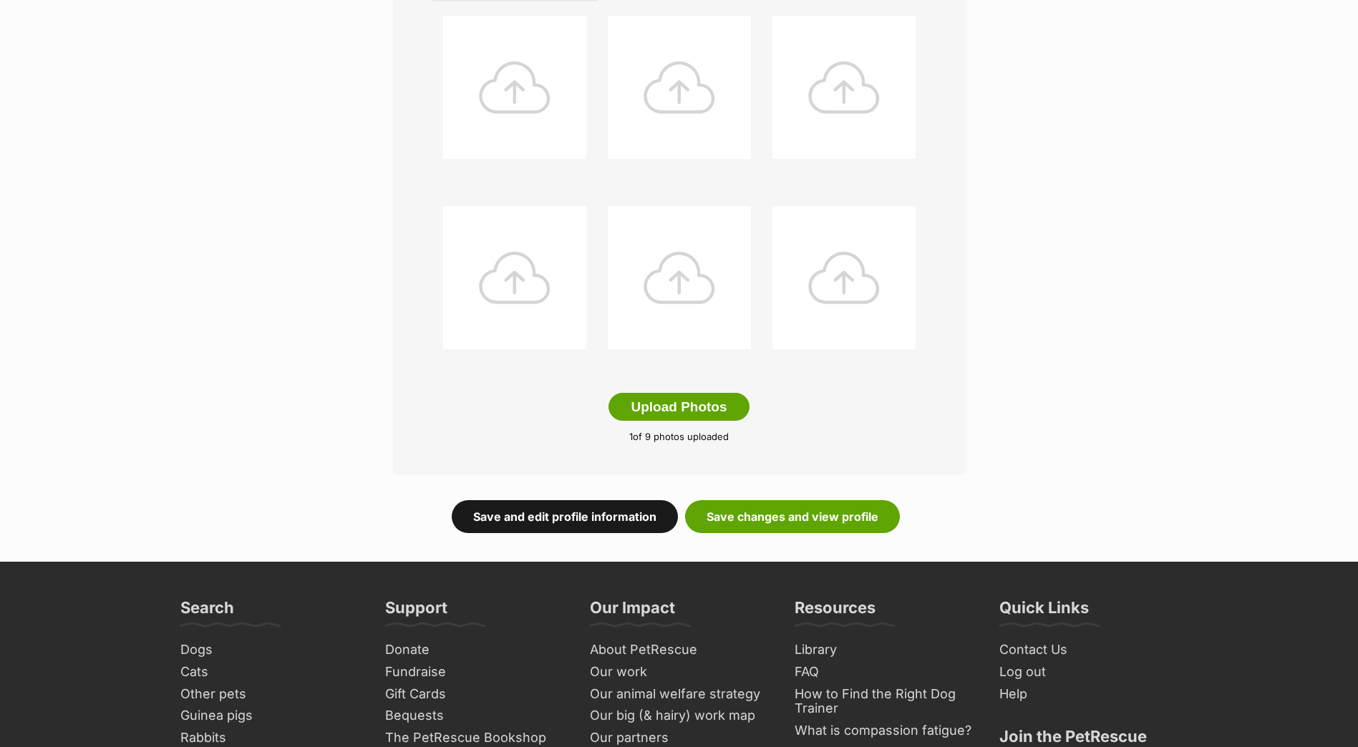
click at [587, 518] on link "Save and edit profile information" at bounding box center [565, 516] width 226 height 33
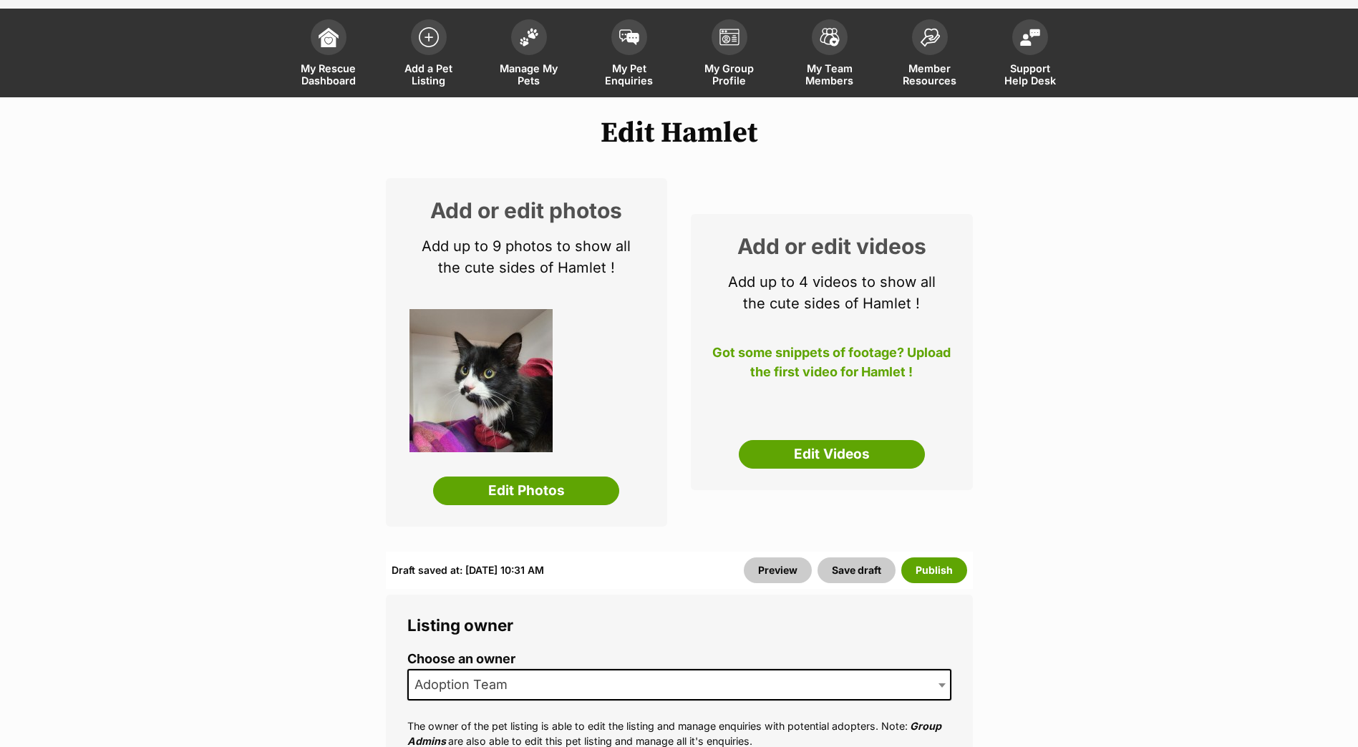
scroll to position [143, 0]
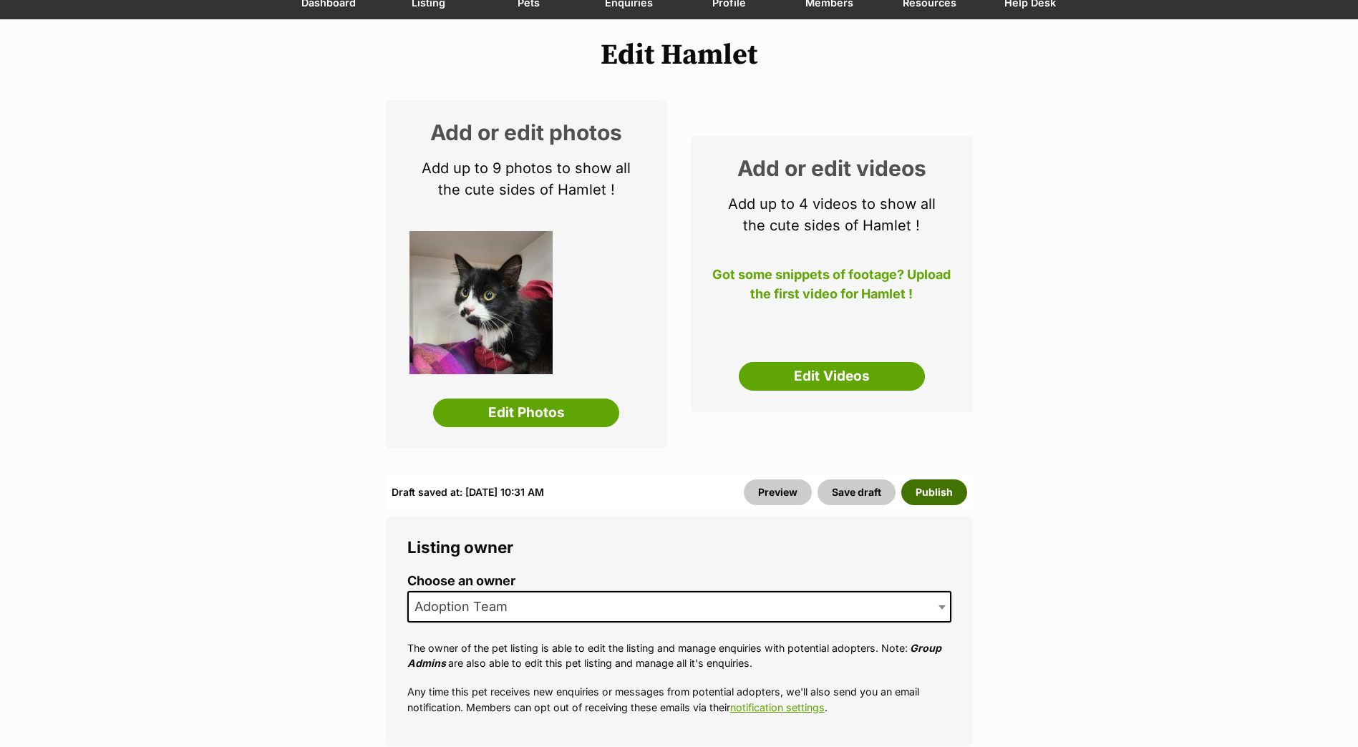
click at [936, 495] on button "Publish" at bounding box center [934, 493] width 66 height 26
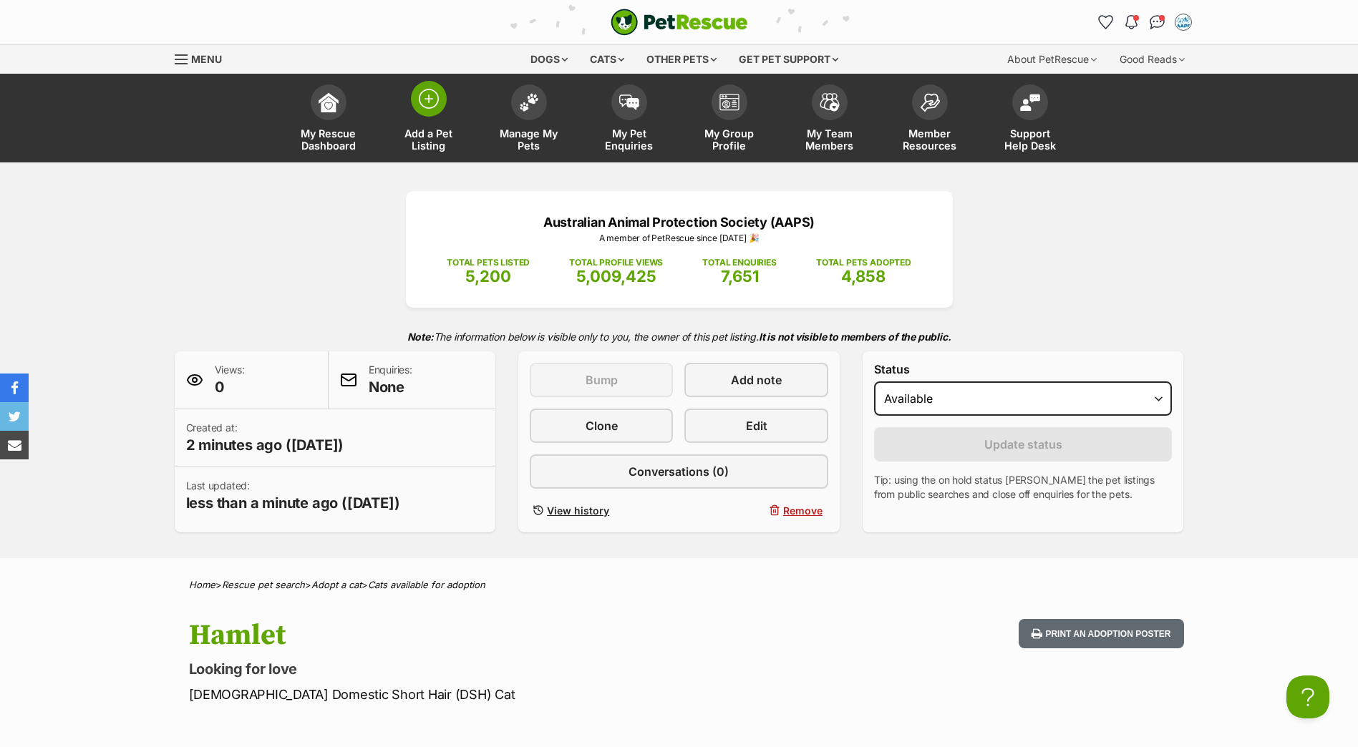
click at [420, 114] on span at bounding box center [429, 99] width 36 height 36
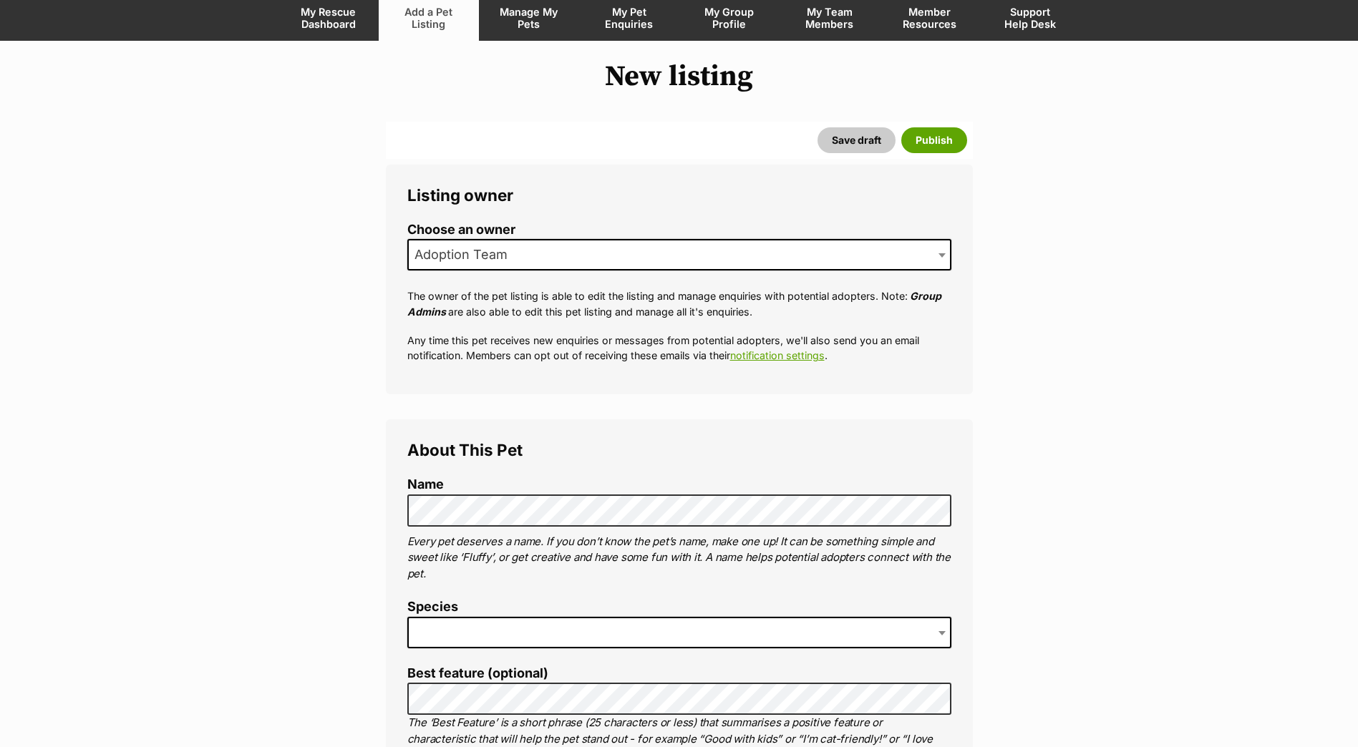
scroll to position [143, 0]
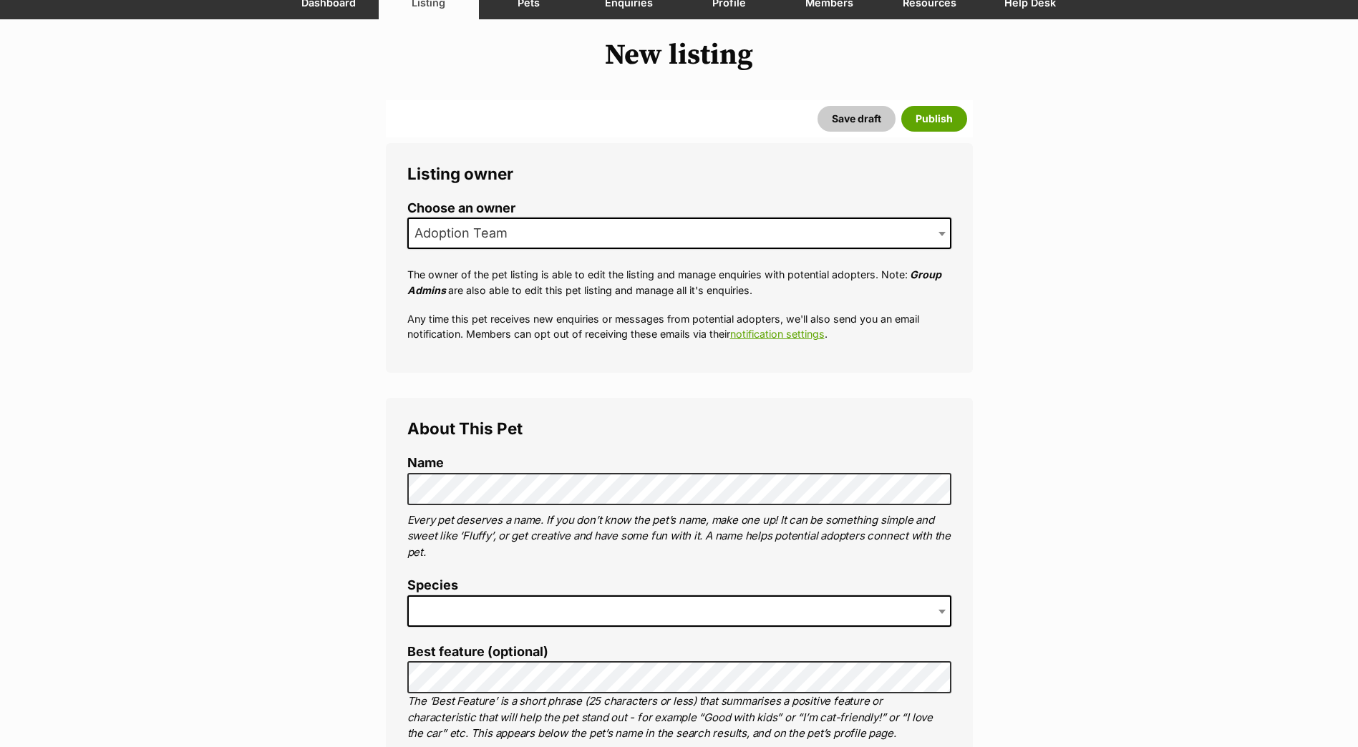
click at [462, 601] on span at bounding box center [679, 612] width 544 height 32
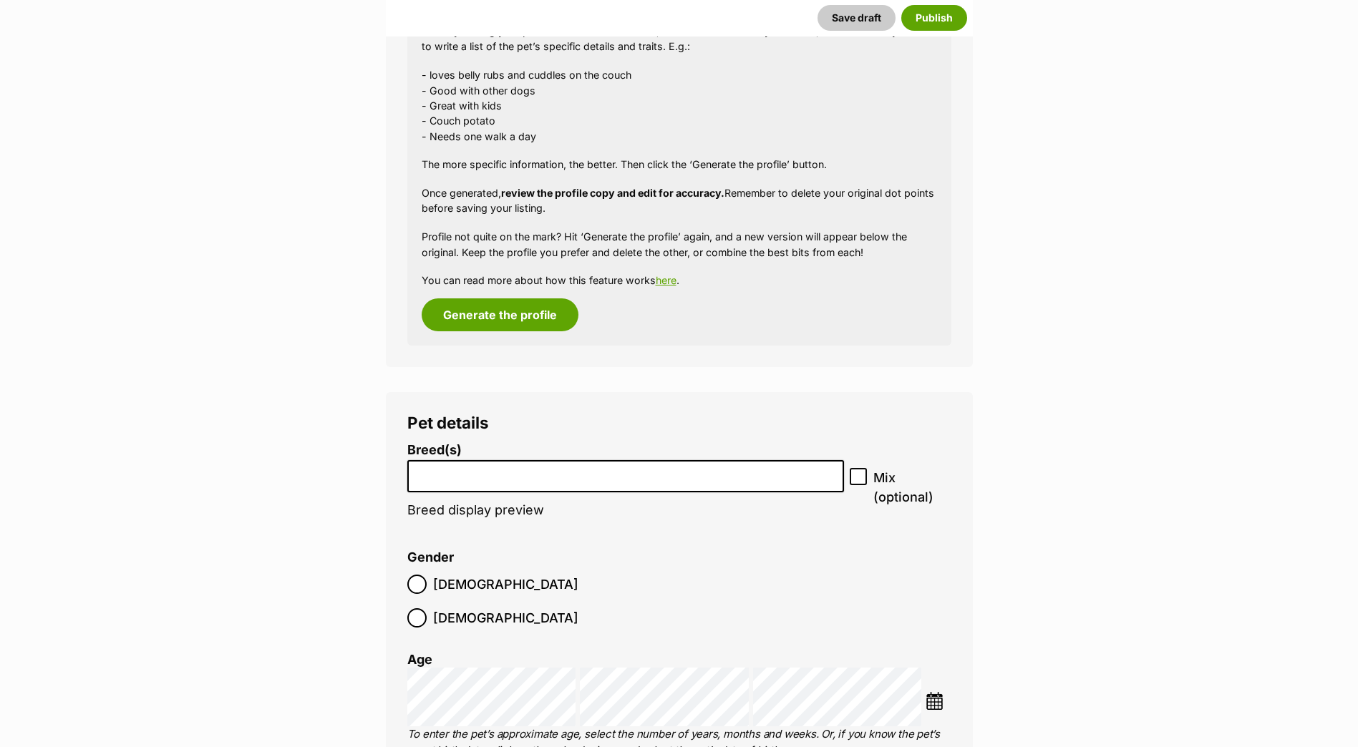
scroll to position [1432, 0]
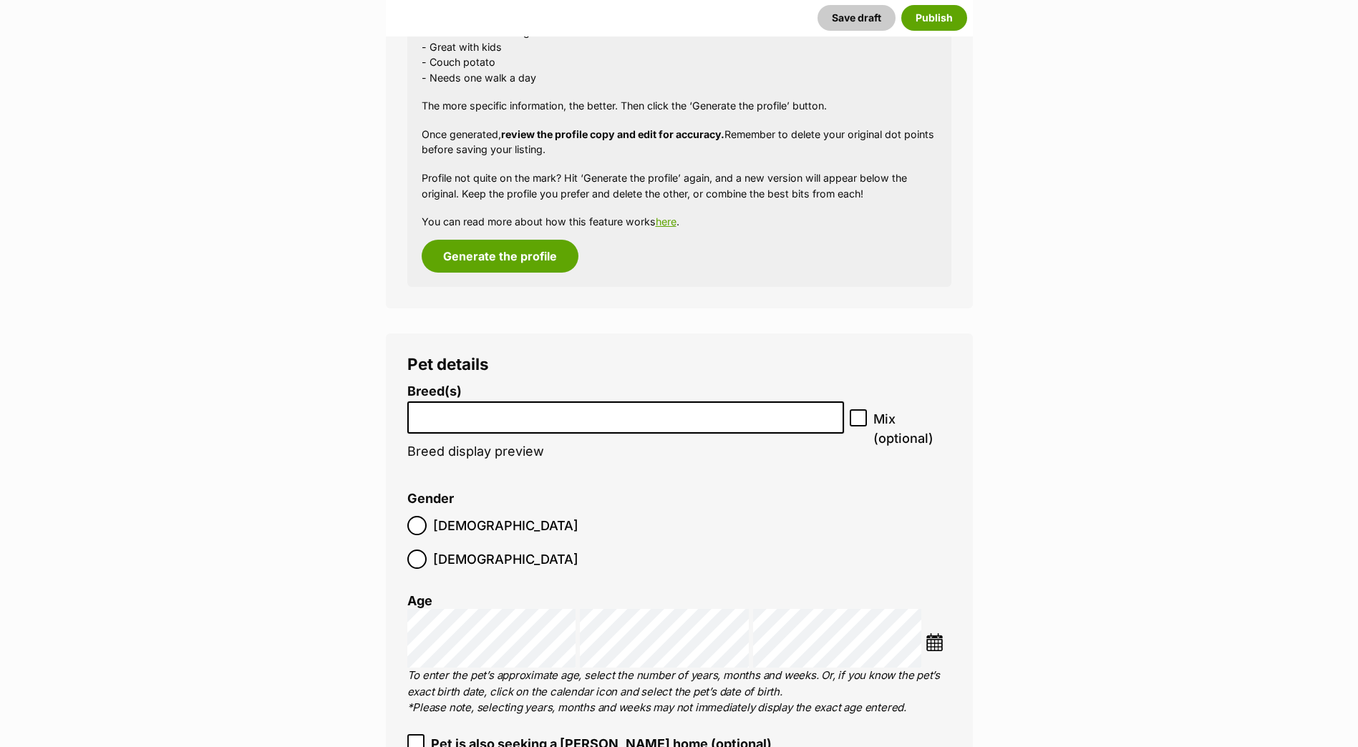
click at [501, 412] on input "search" at bounding box center [625, 414] width 427 height 15
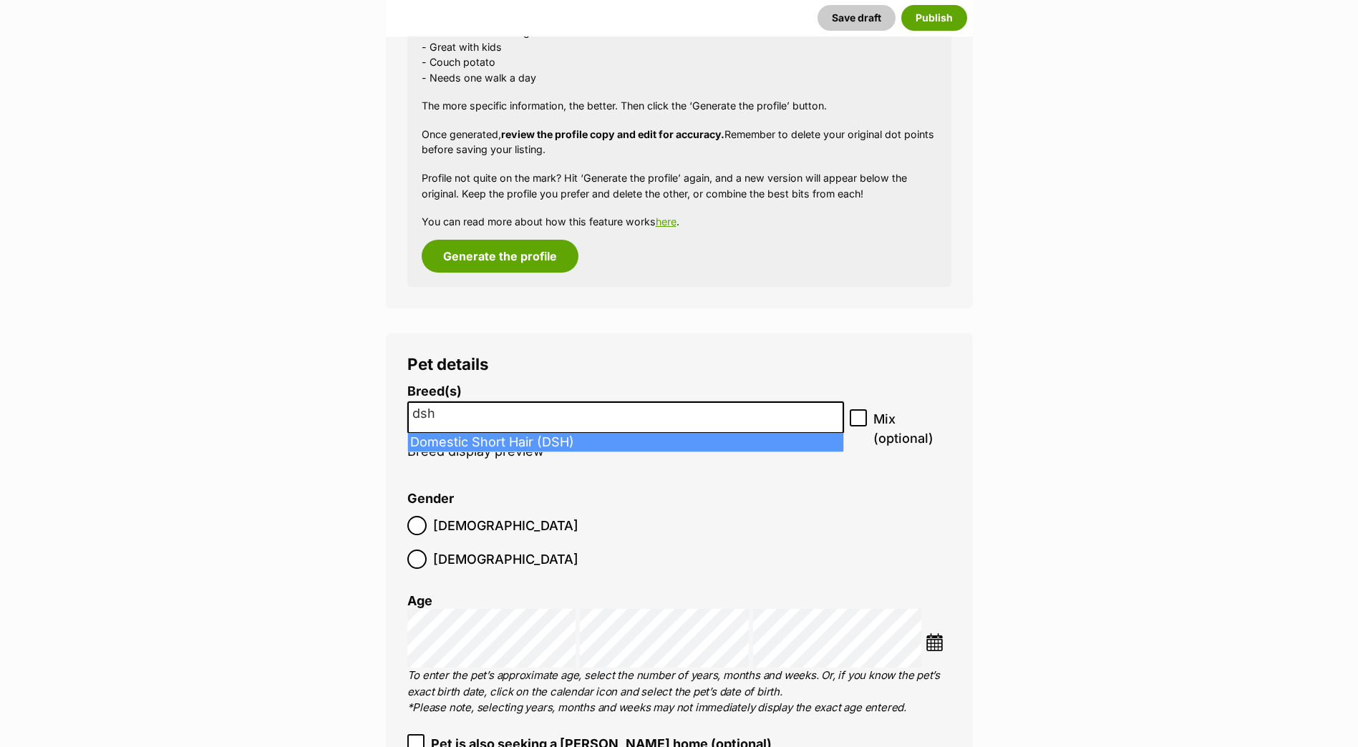
type input "dsh"
select select "252102"
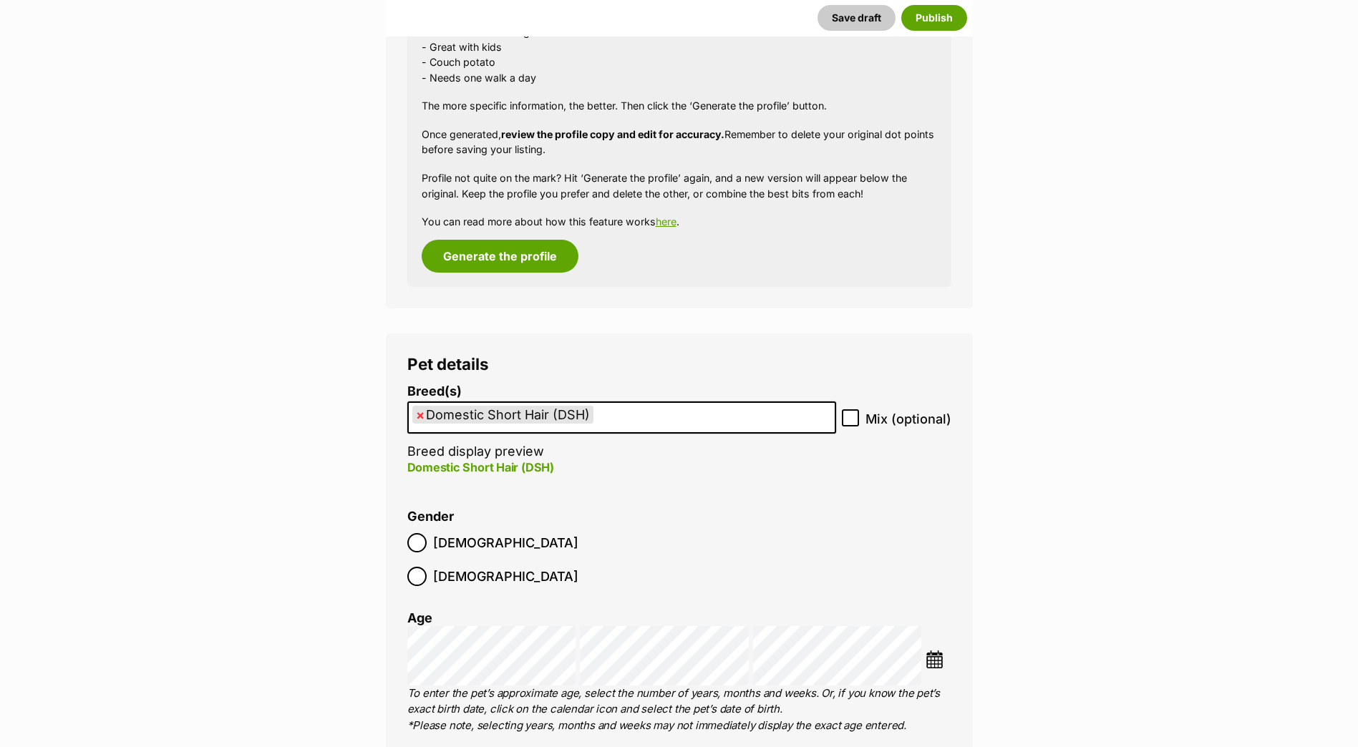
click at [428, 536] on label "[DEMOGRAPHIC_DATA]" at bounding box center [492, 542] width 171 height 19
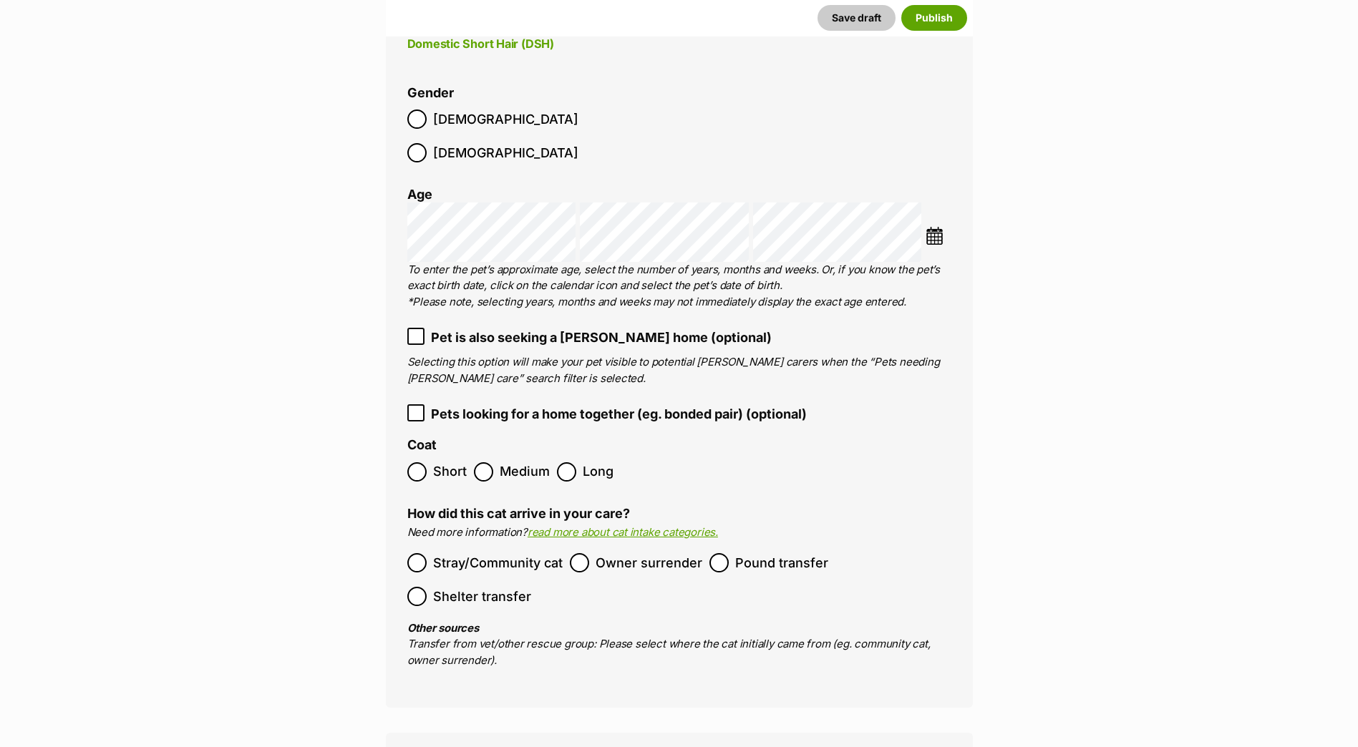
scroll to position [1861, 0]
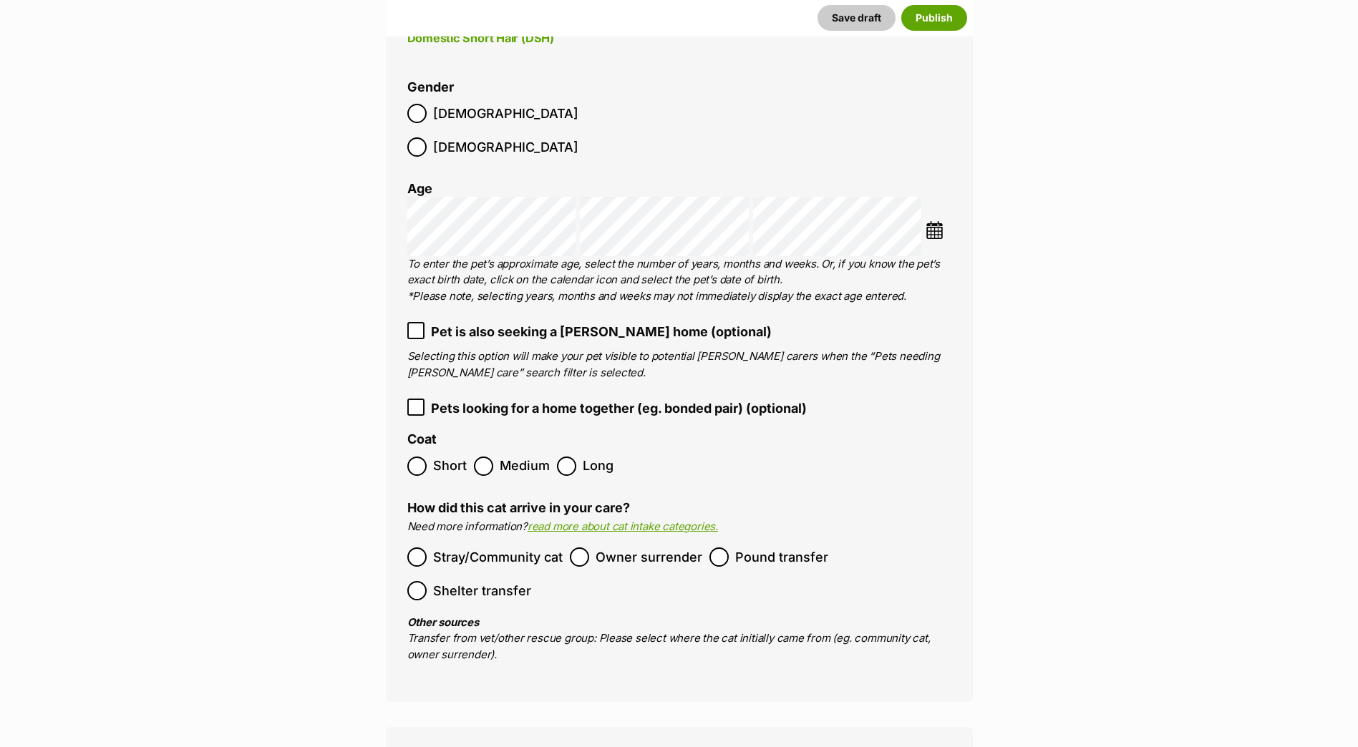
click at [446, 457] on span "Short" at bounding box center [450, 466] width 34 height 19
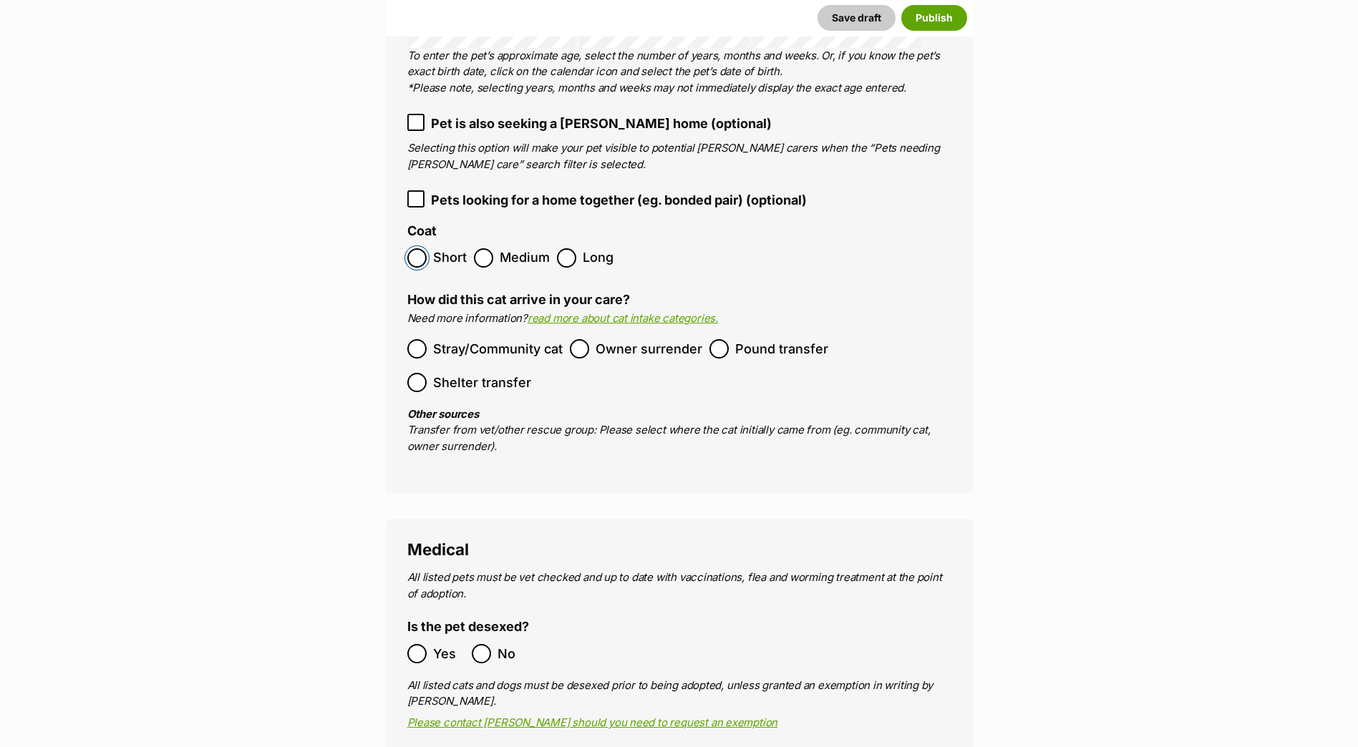
scroll to position [2076, 0]
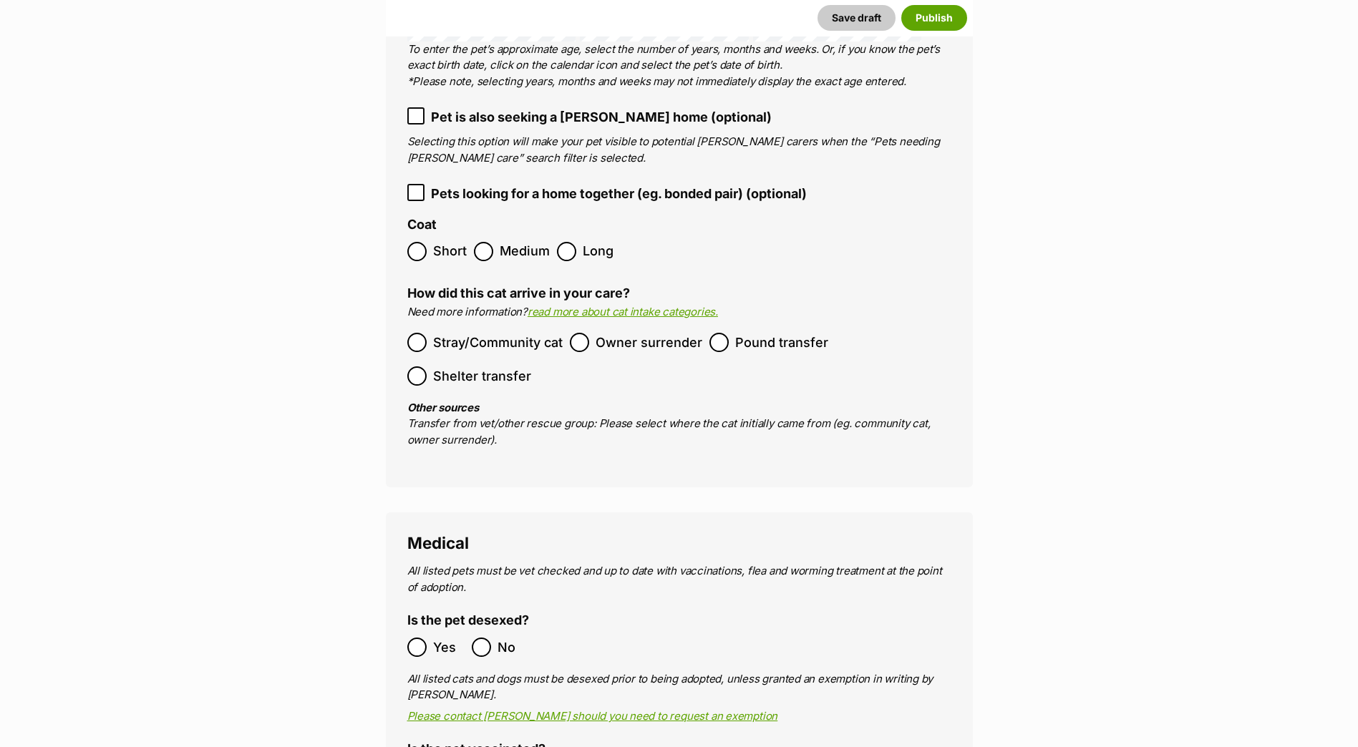
click at [522, 326] on ol "Stray/Community cat Owner surrender Pound transfer Shelter transfer" at bounding box center [679, 359] width 544 height 67
click at [530, 333] on span "Stray/Community cat" at bounding box center [498, 342] width 130 height 19
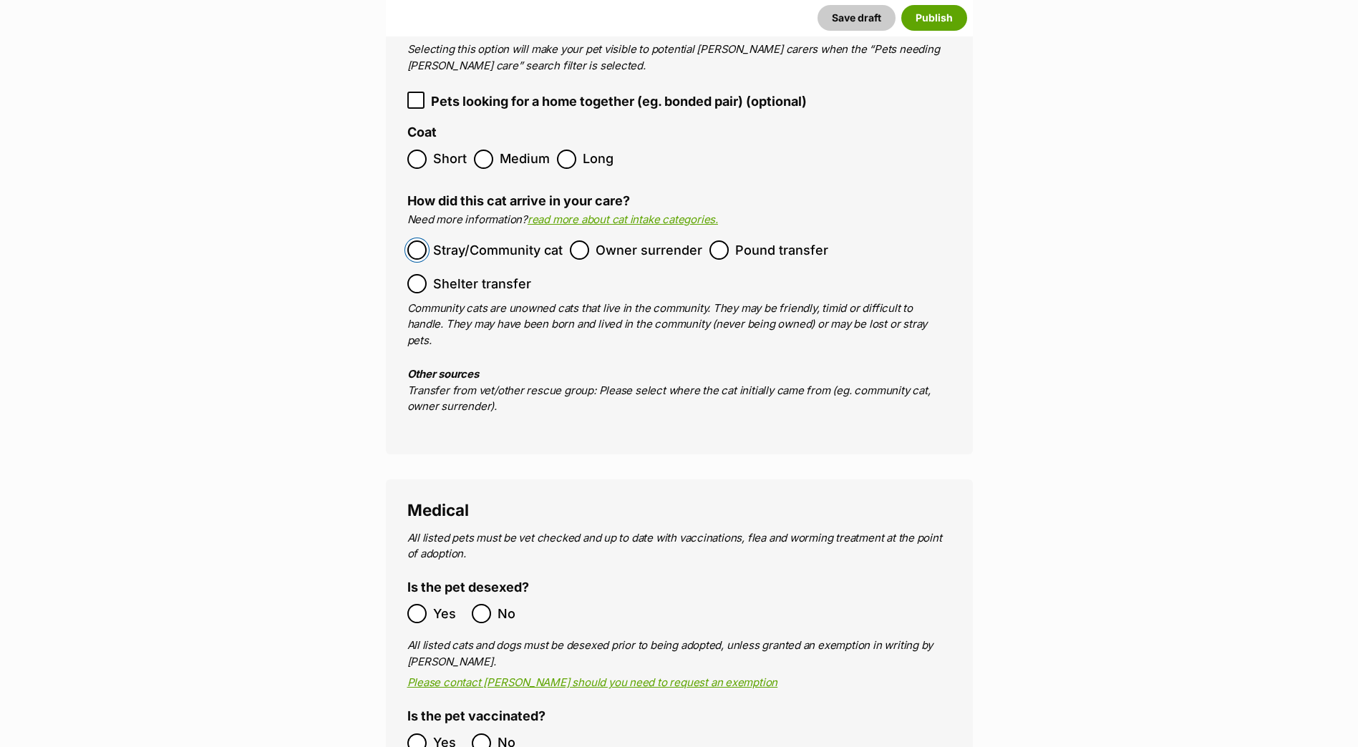
scroll to position [2291, 0]
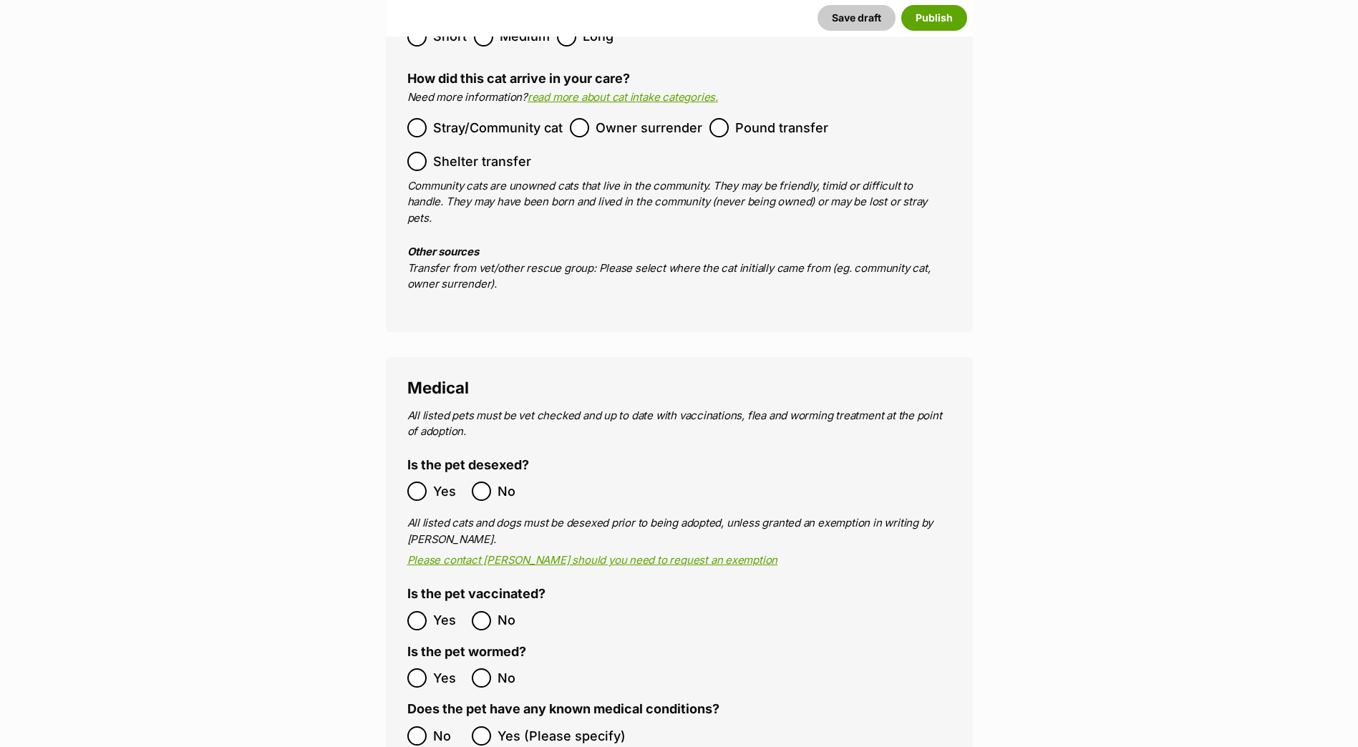
click at [440, 482] on span "Yes" at bounding box center [449, 491] width 32 height 19
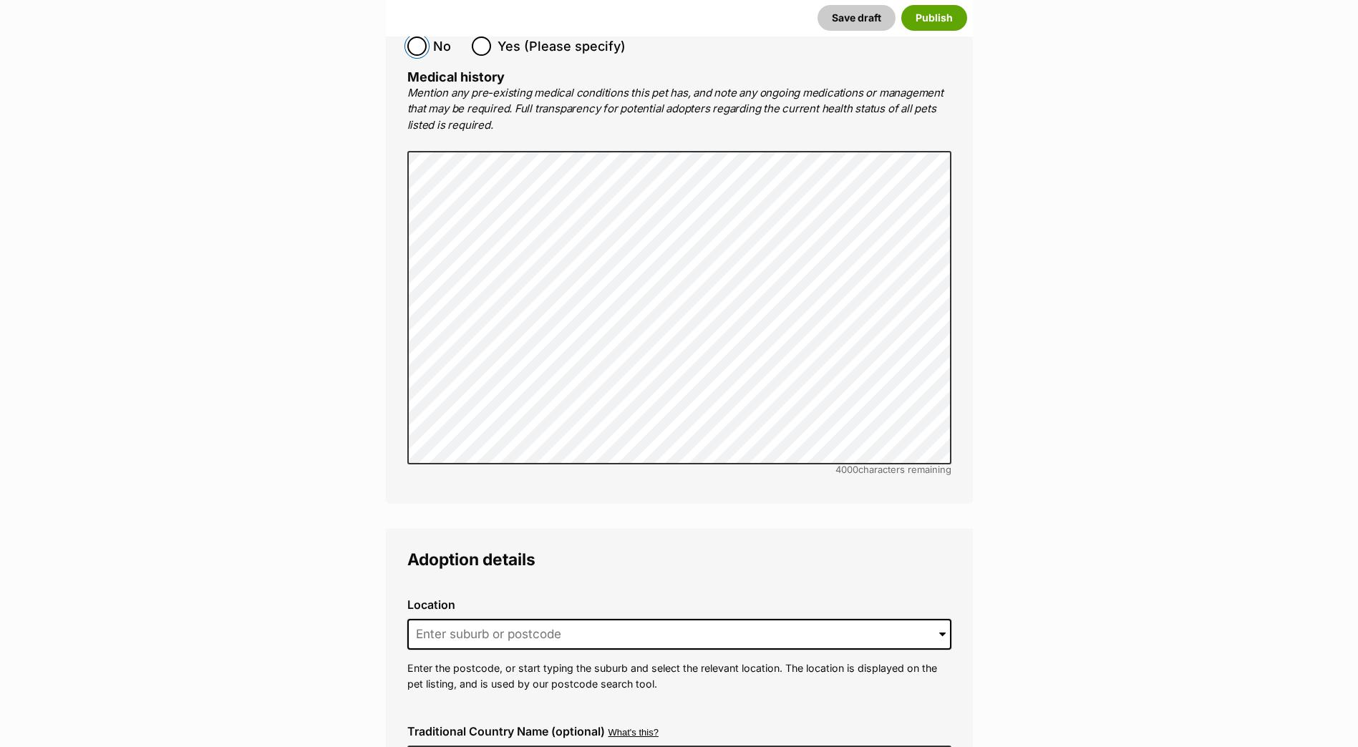
scroll to position [3007, 0]
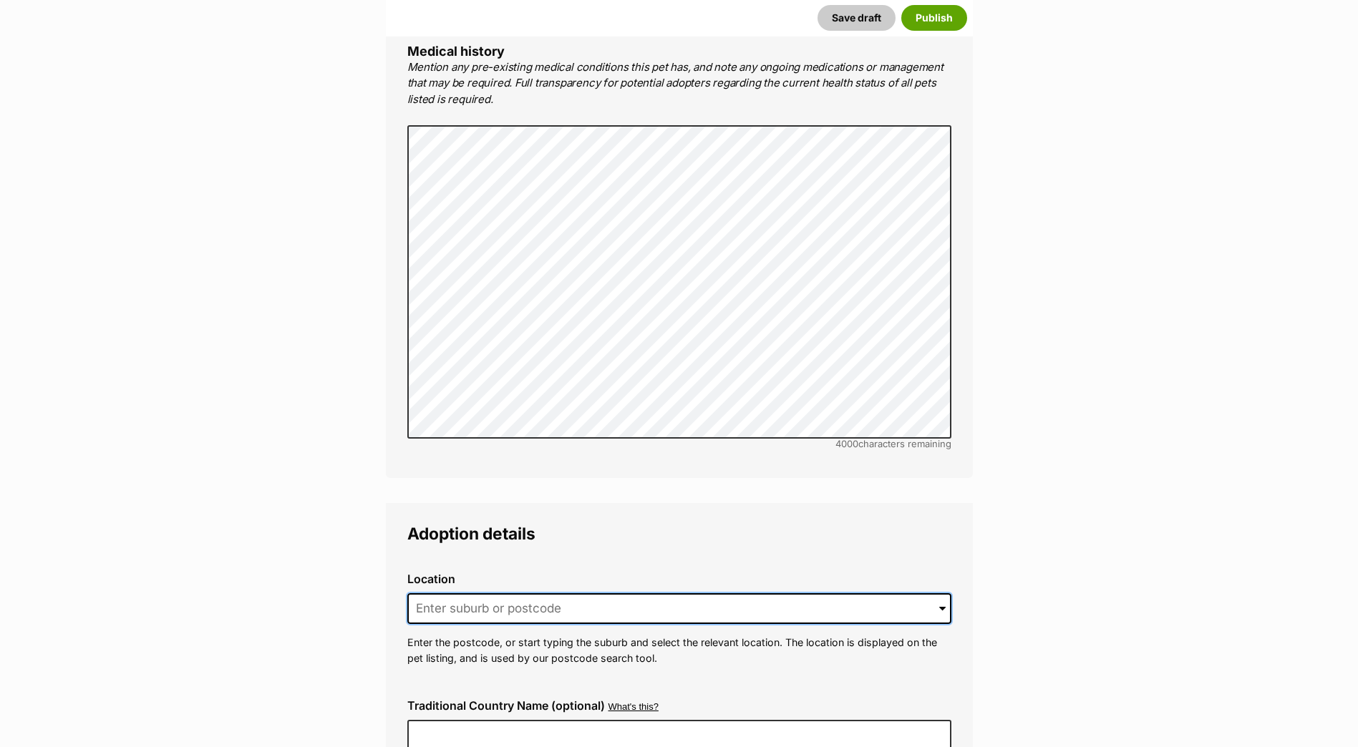
click at [556, 594] on input at bounding box center [679, 610] width 544 height 32
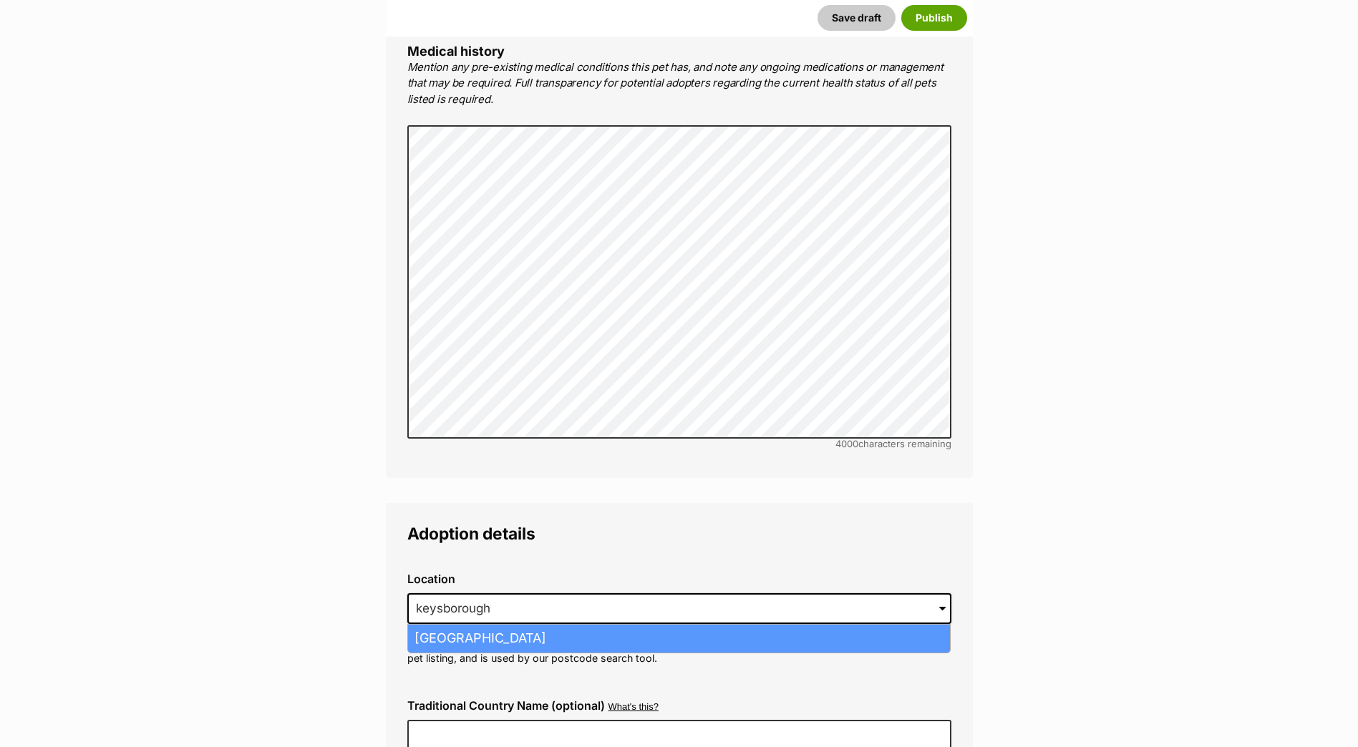
click at [553, 625] on li "Keysborough, Victoria, 3173" at bounding box center [679, 639] width 542 height 28
type input "Keysborough, Victoria, 3173"
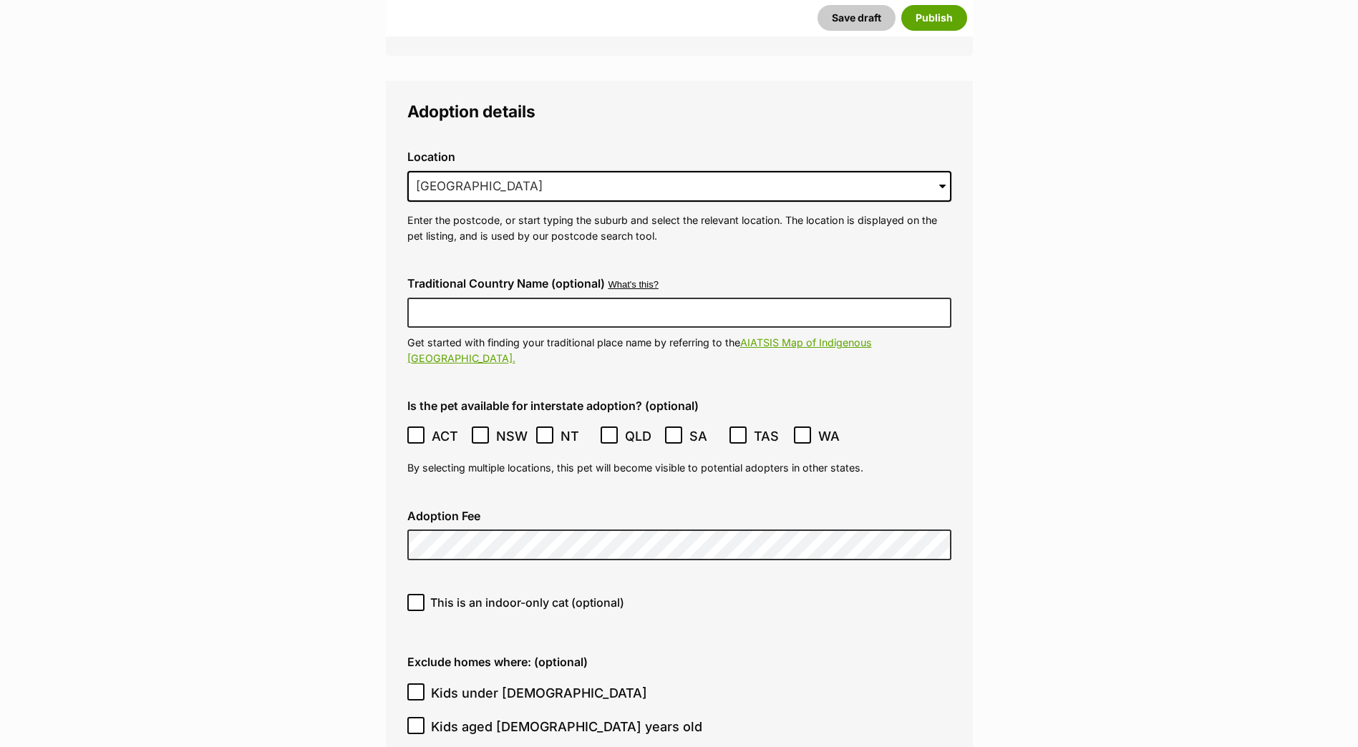
scroll to position [3436, 0]
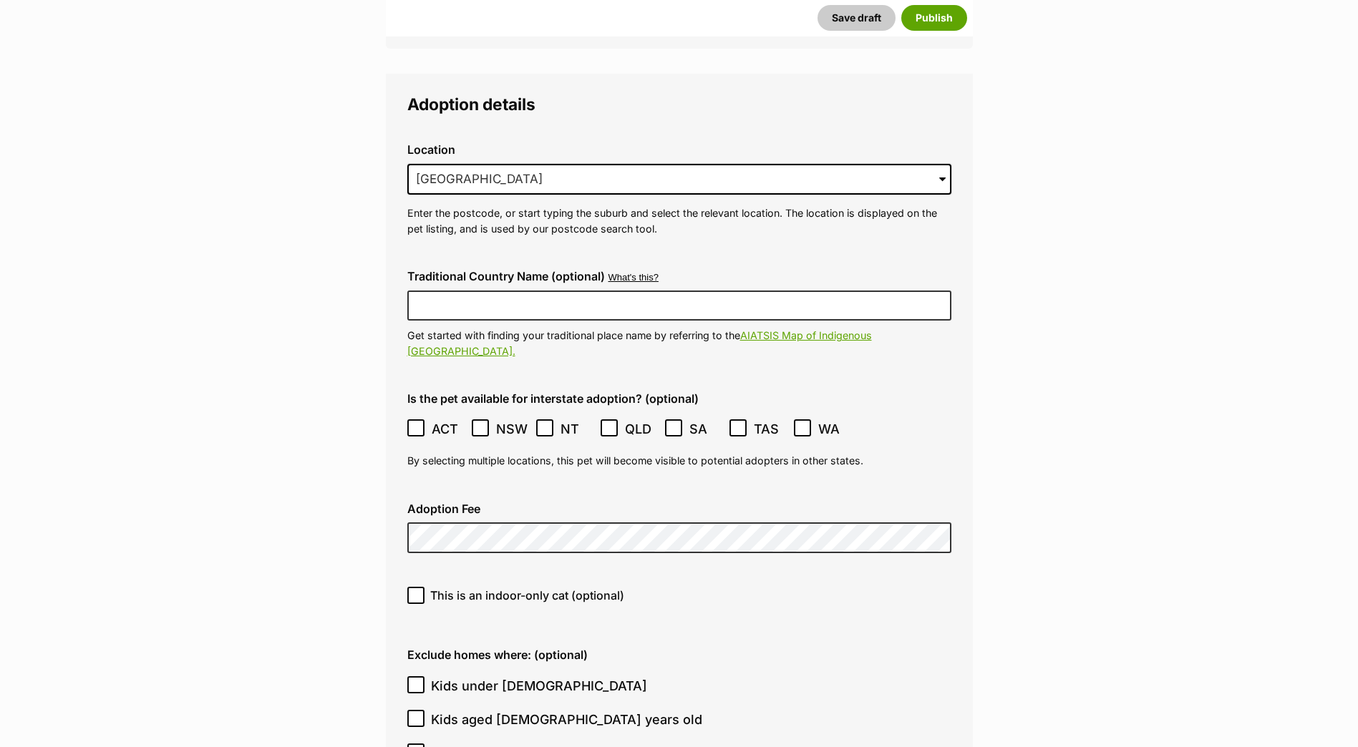
type input "br100702"
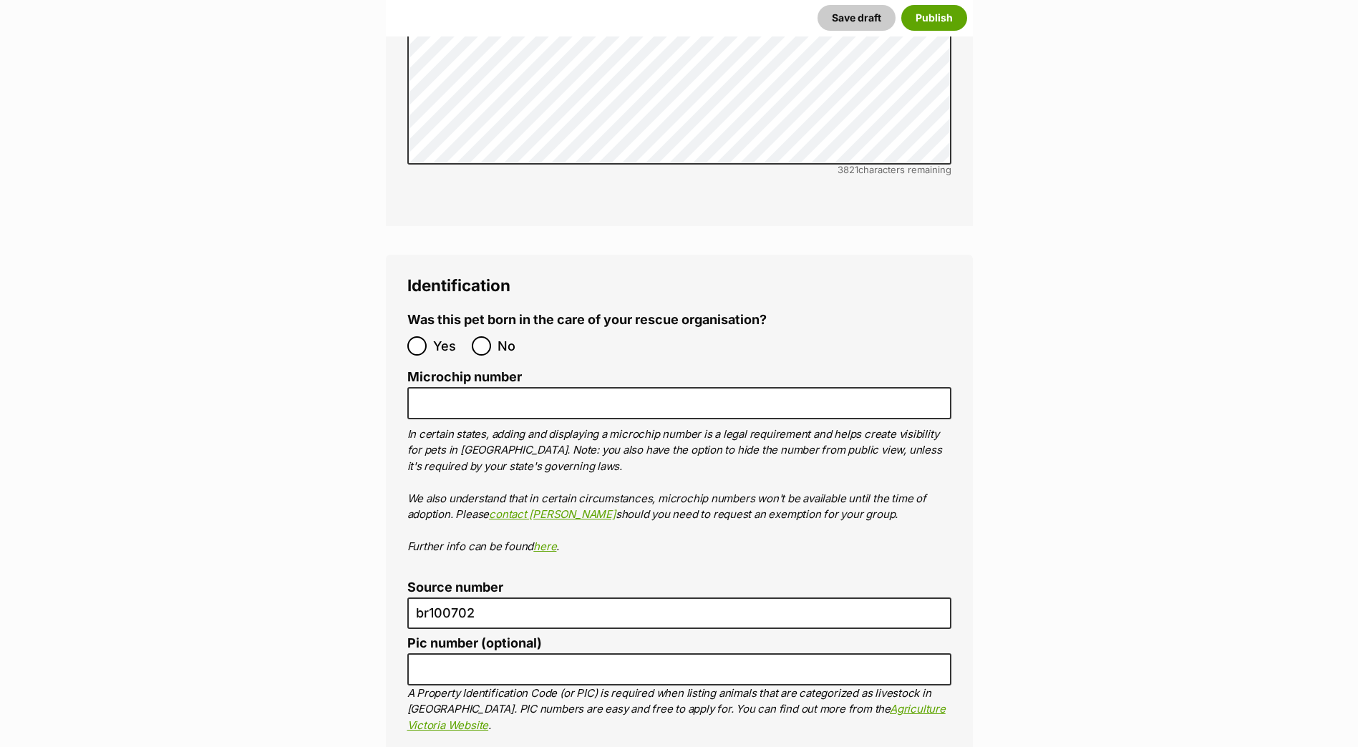
scroll to position [4640, 0]
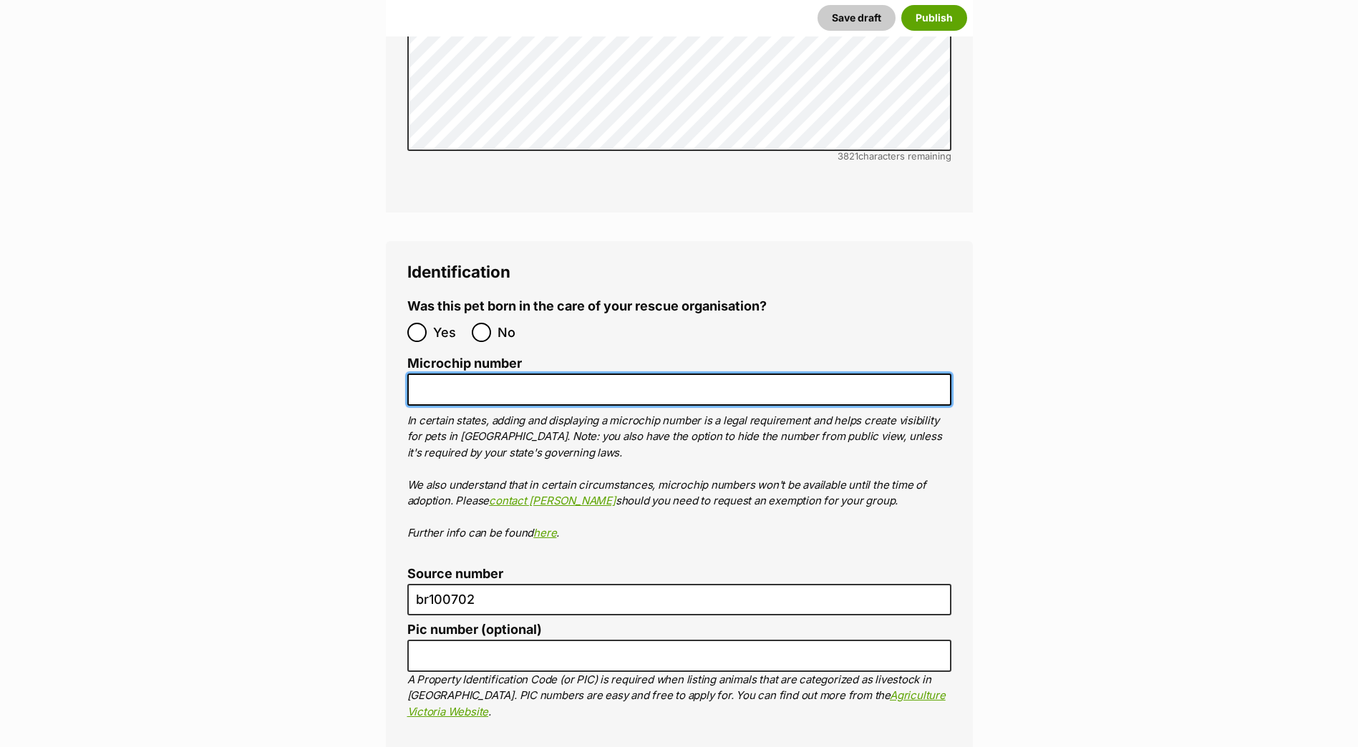
click at [690, 374] on input "Microchip number" at bounding box center [679, 390] width 544 height 32
paste input "956000018866246"
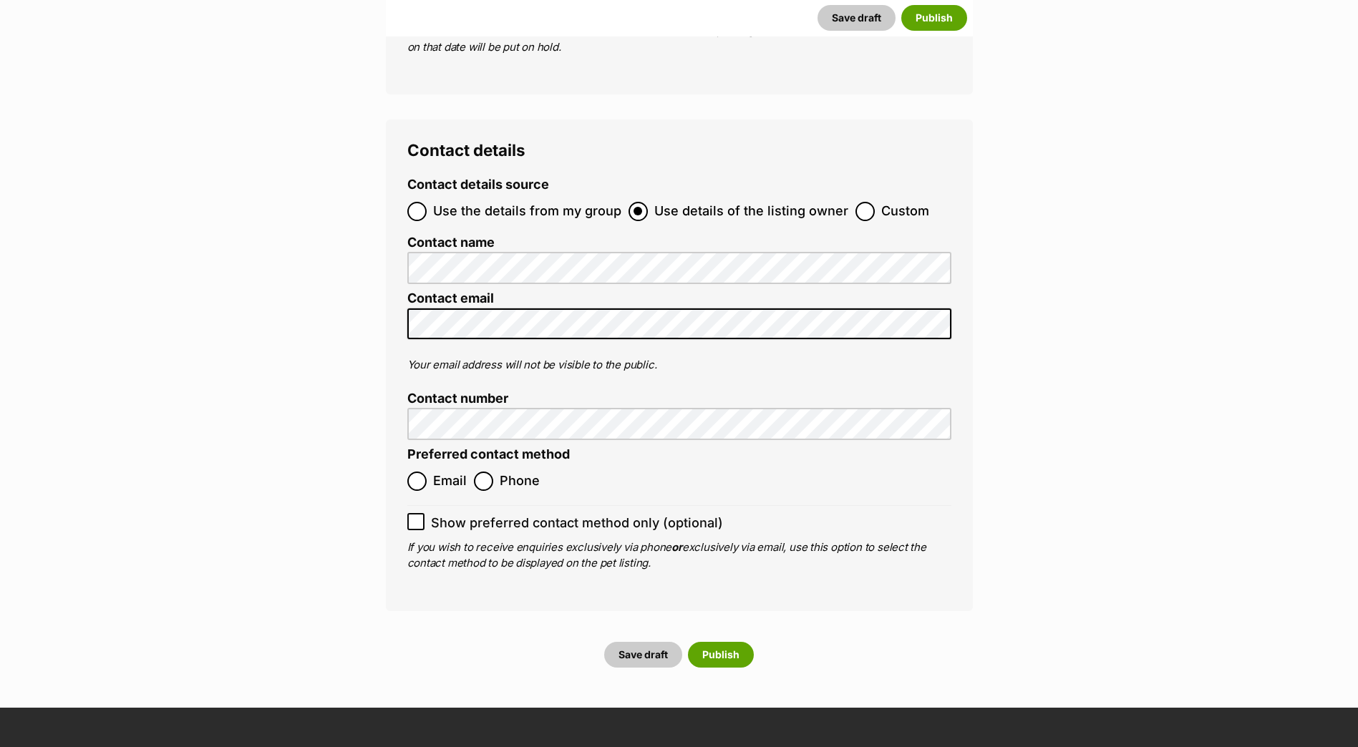
scroll to position [5499, 0]
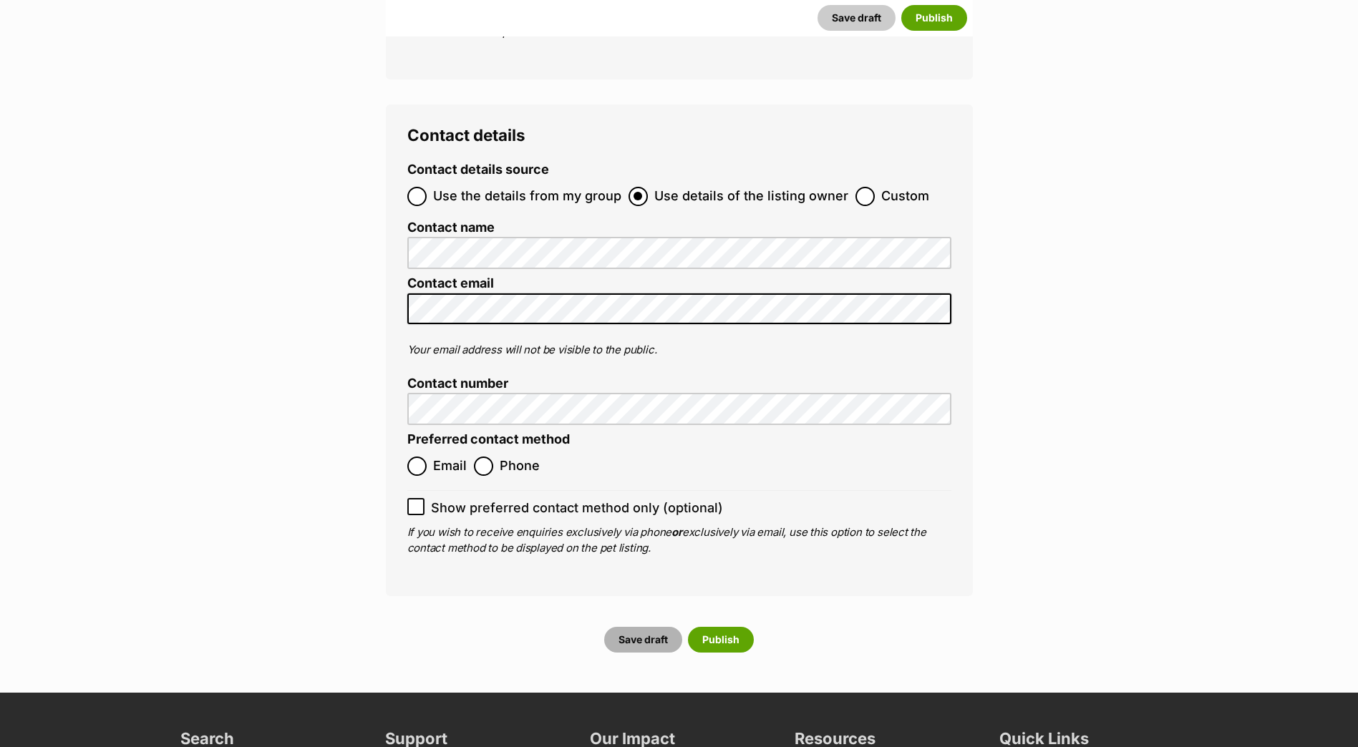
type input "956000018866246"
click at [667, 627] on button "Save draft" at bounding box center [643, 640] width 78 height 26
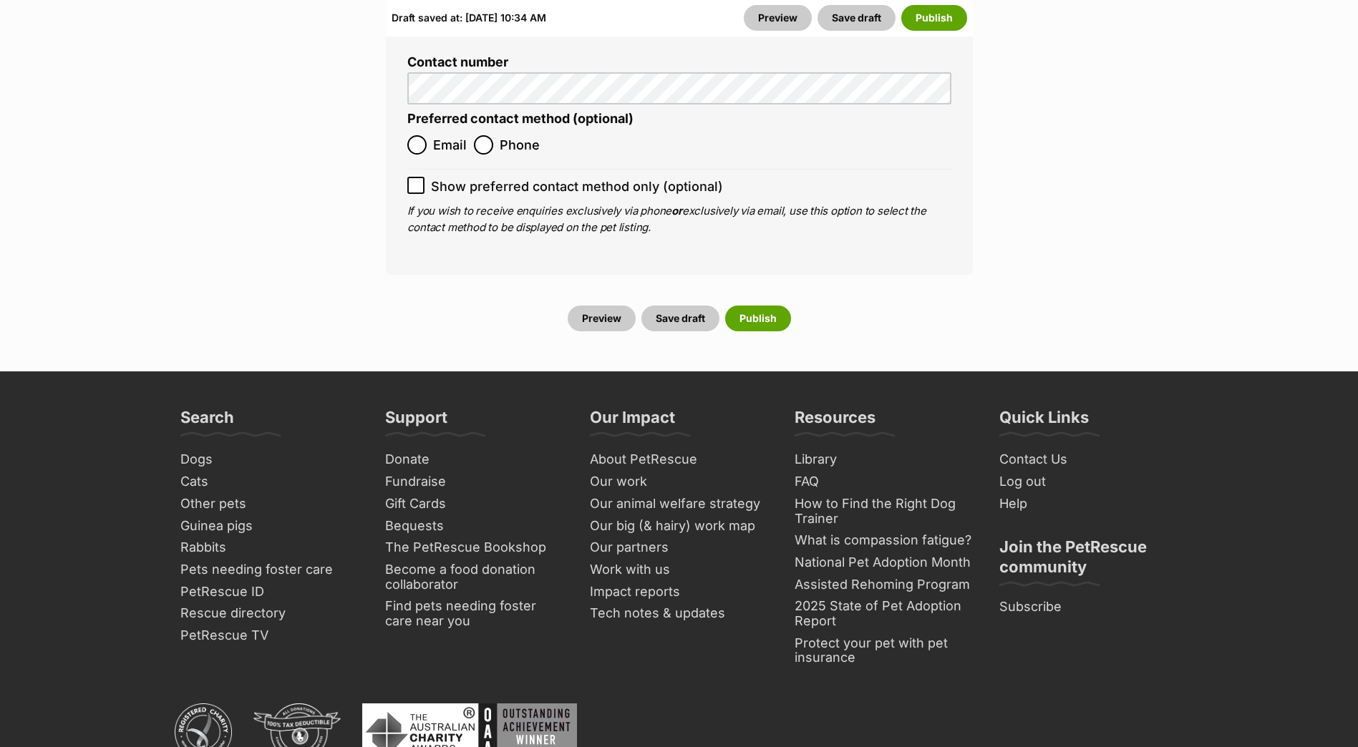
scroll to position [6085, 0]
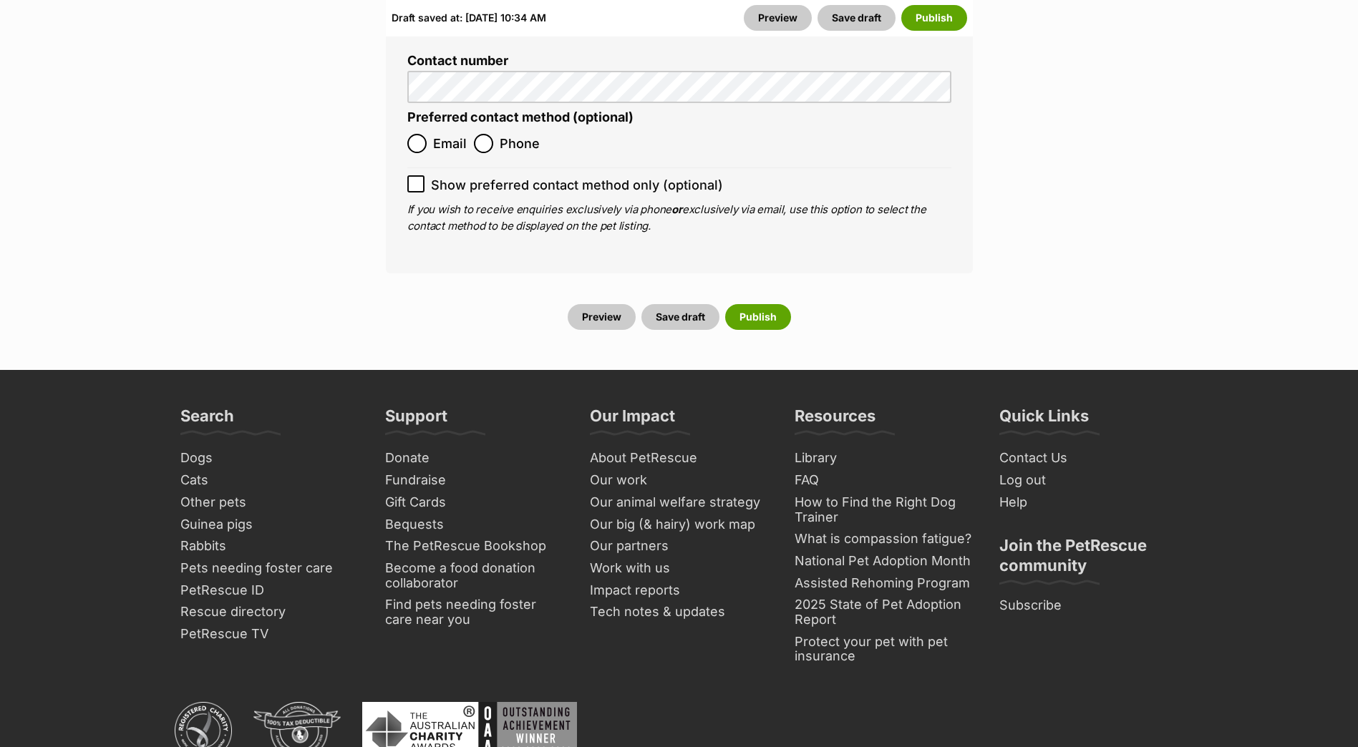
click at [441, 134] on span "Email" at bounding box center [450, 143] width 34 height 19
click at [427, 134] on input "Email" at bounding box center [416, 143] width 19 height 19
radio input "true"
click at [692, 304] on button "Save draft" at bounding box center [680, 317] width 78 height 26
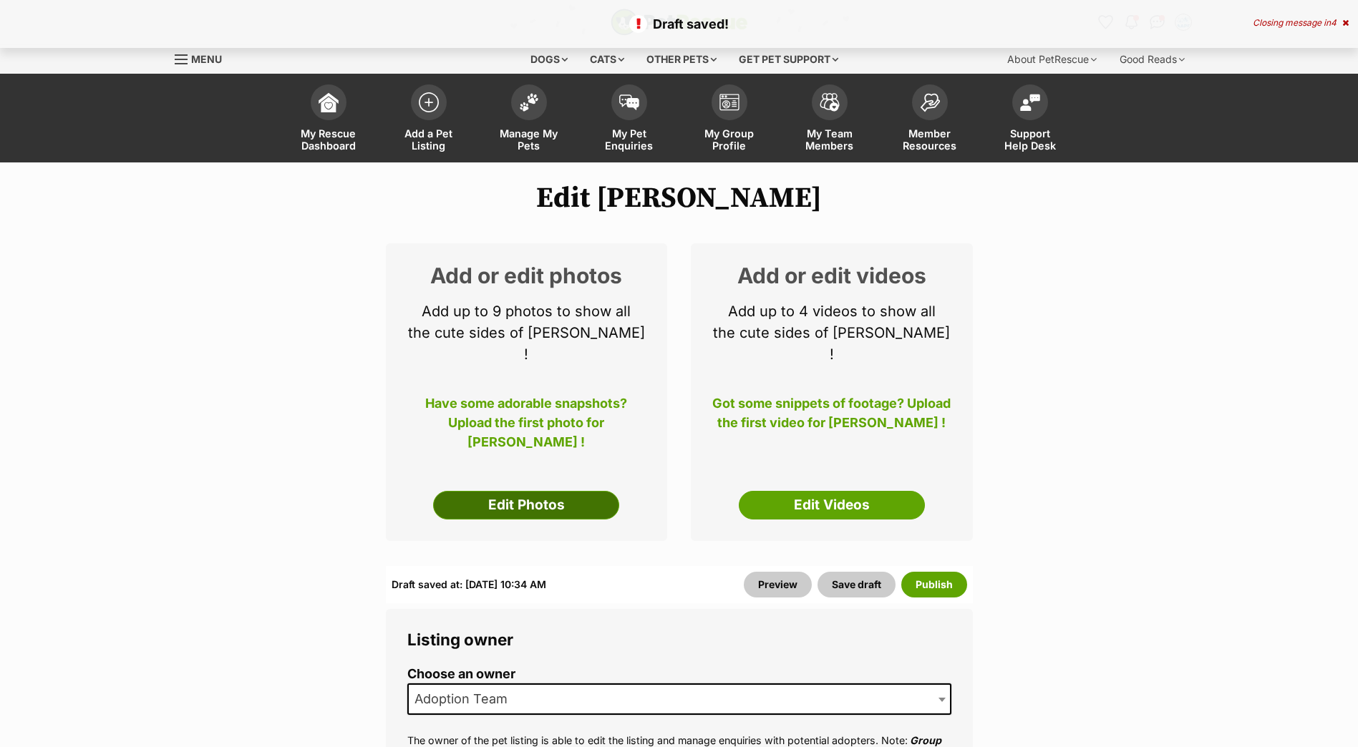
click at [546, 491] on link "Edit Photos" at bounding box center [526, 505] width 186 height 29
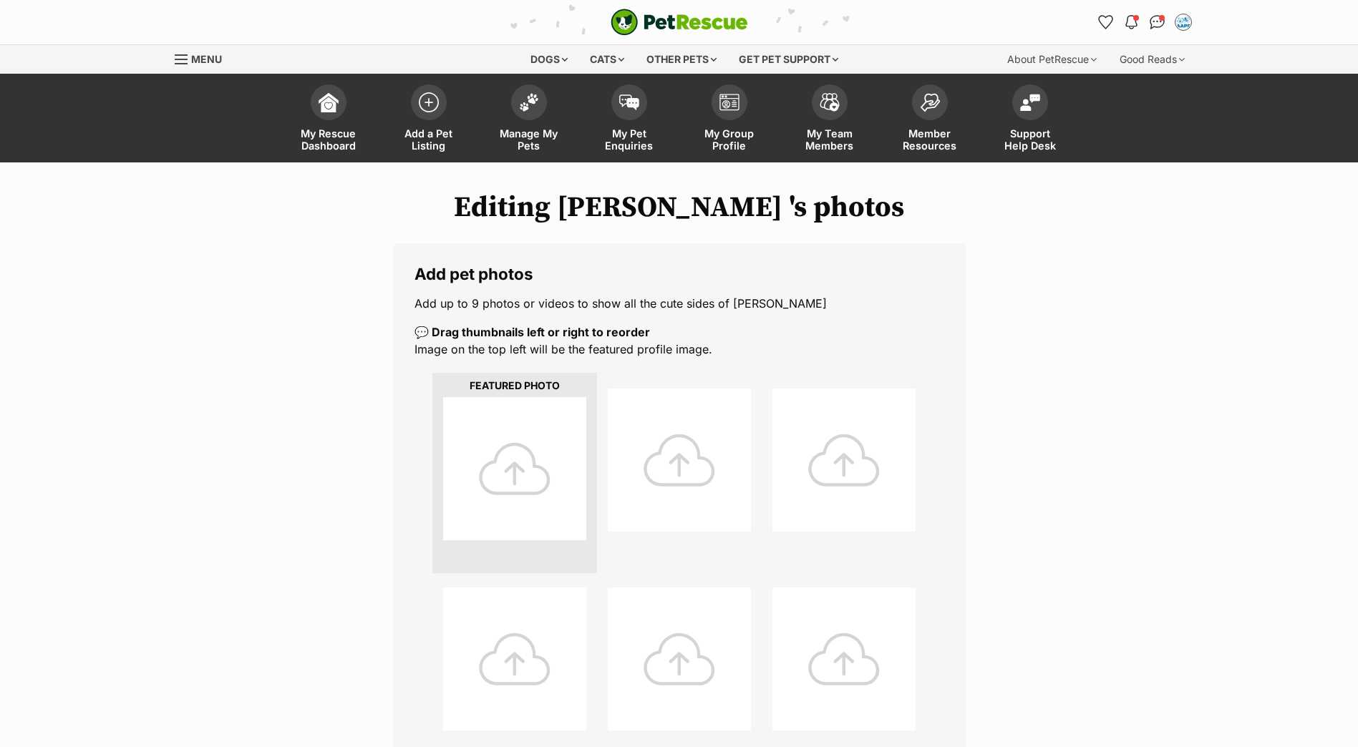
click at [531, 429] on div at bounding box center [514, 468] width 143 height 143
click at [521, 416] on div at bounding box center [514, 468] width 143 height 143
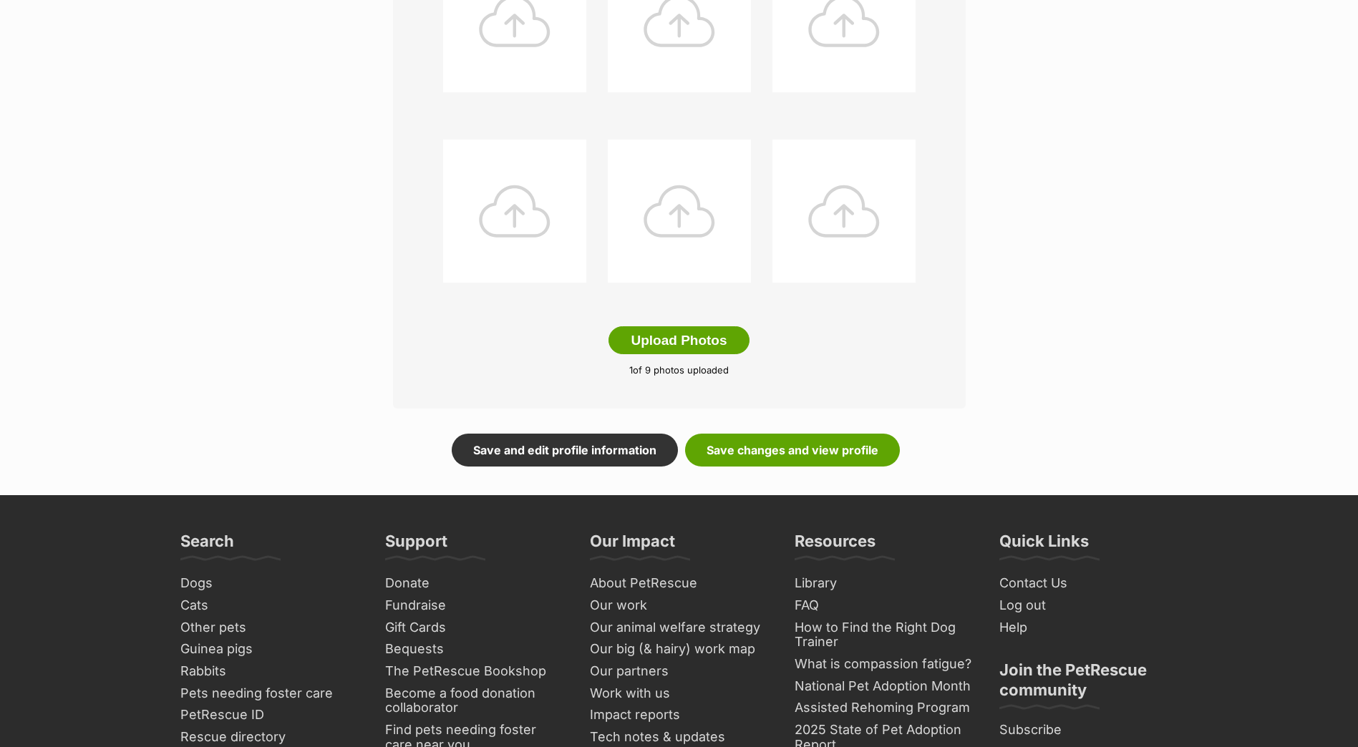
scroll to position [644, 0]
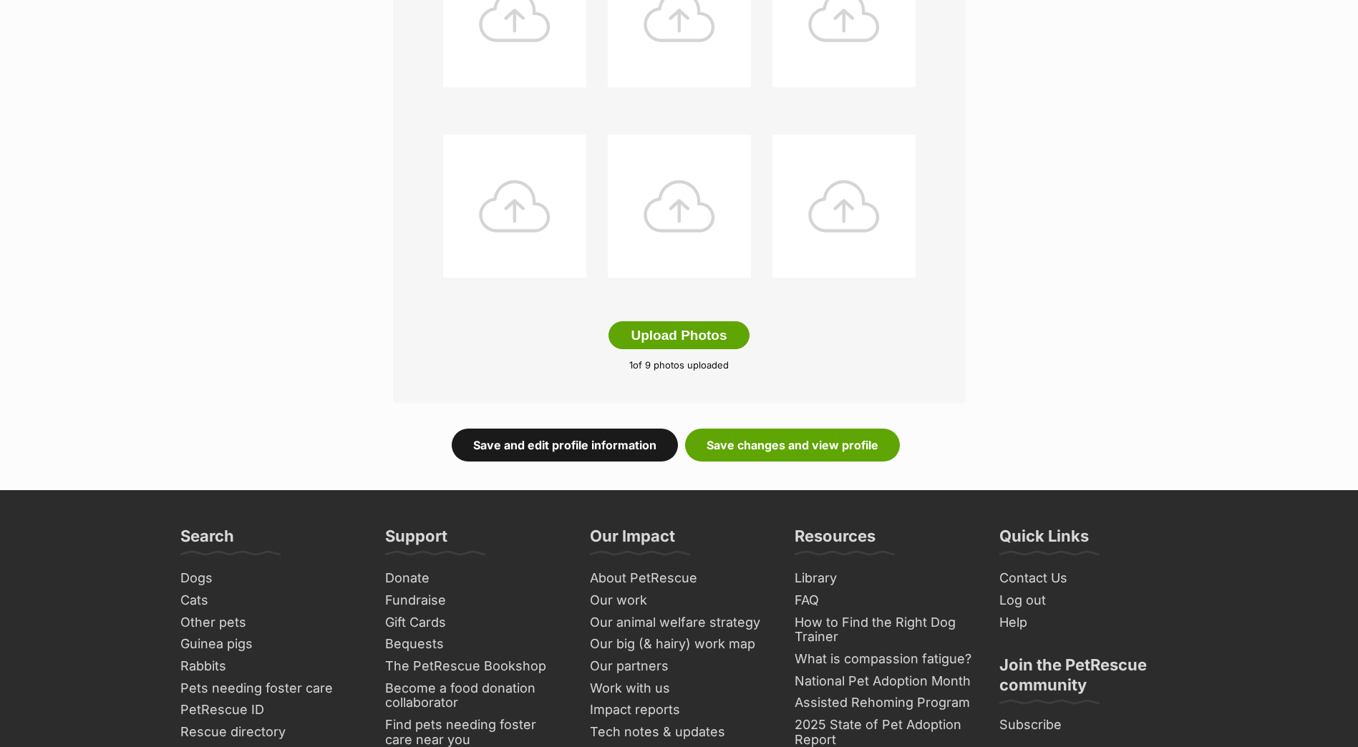
click at [616, 438] on link "Save and edit profile information" at bounding box center [565, 445] width 226 height 33
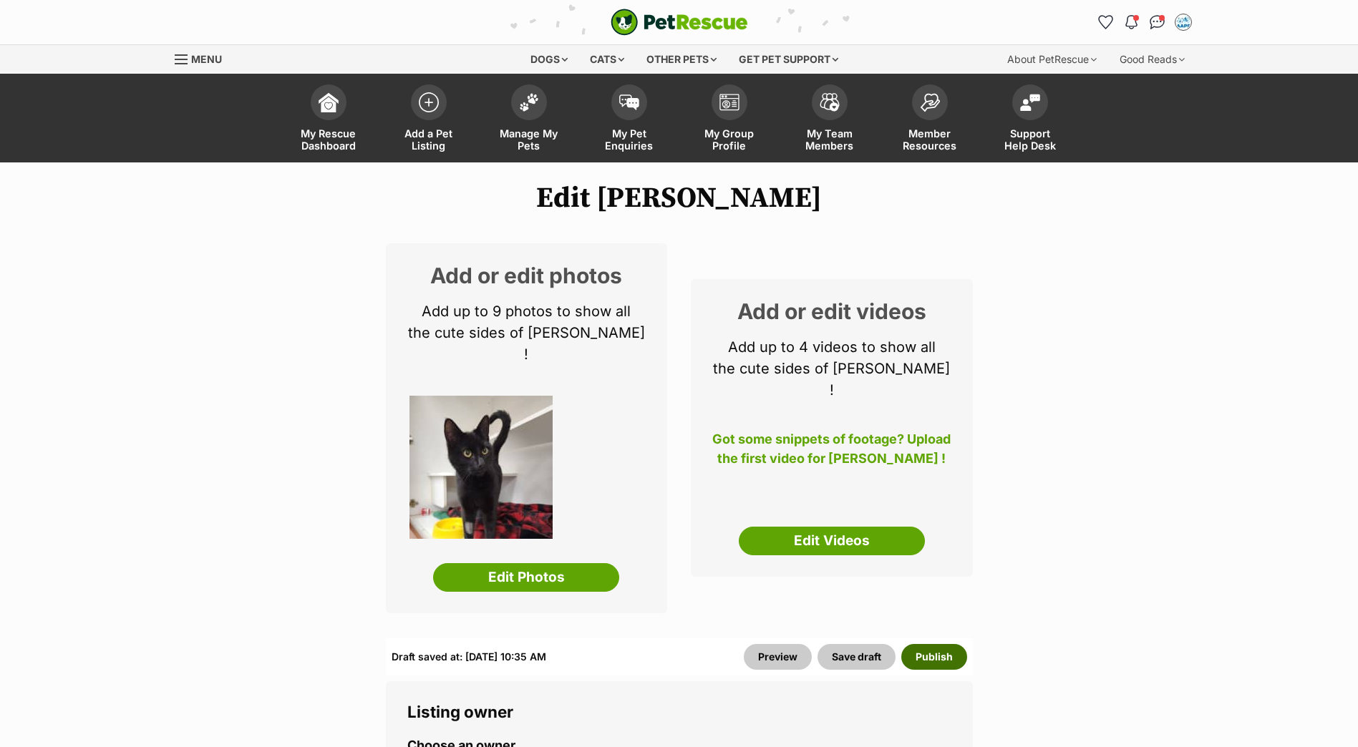
click at [936, 644] on button "Publish" at bounding box center [934, 657] width 66 height 26
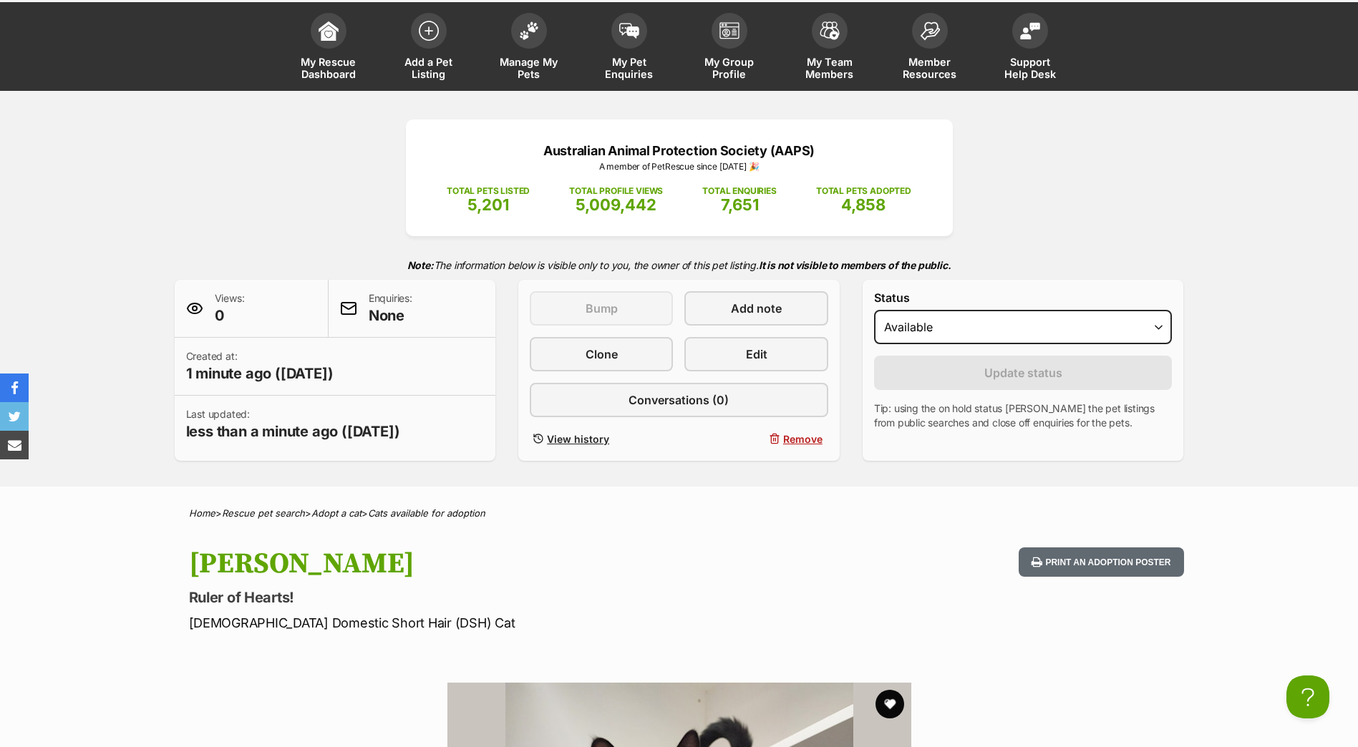
click at [1080, 188] on div "Australian Animal Protection Society (AAPS) A member of PetRescue since [DATE] …" at bounding box center [679, 290] width 1052 height 341
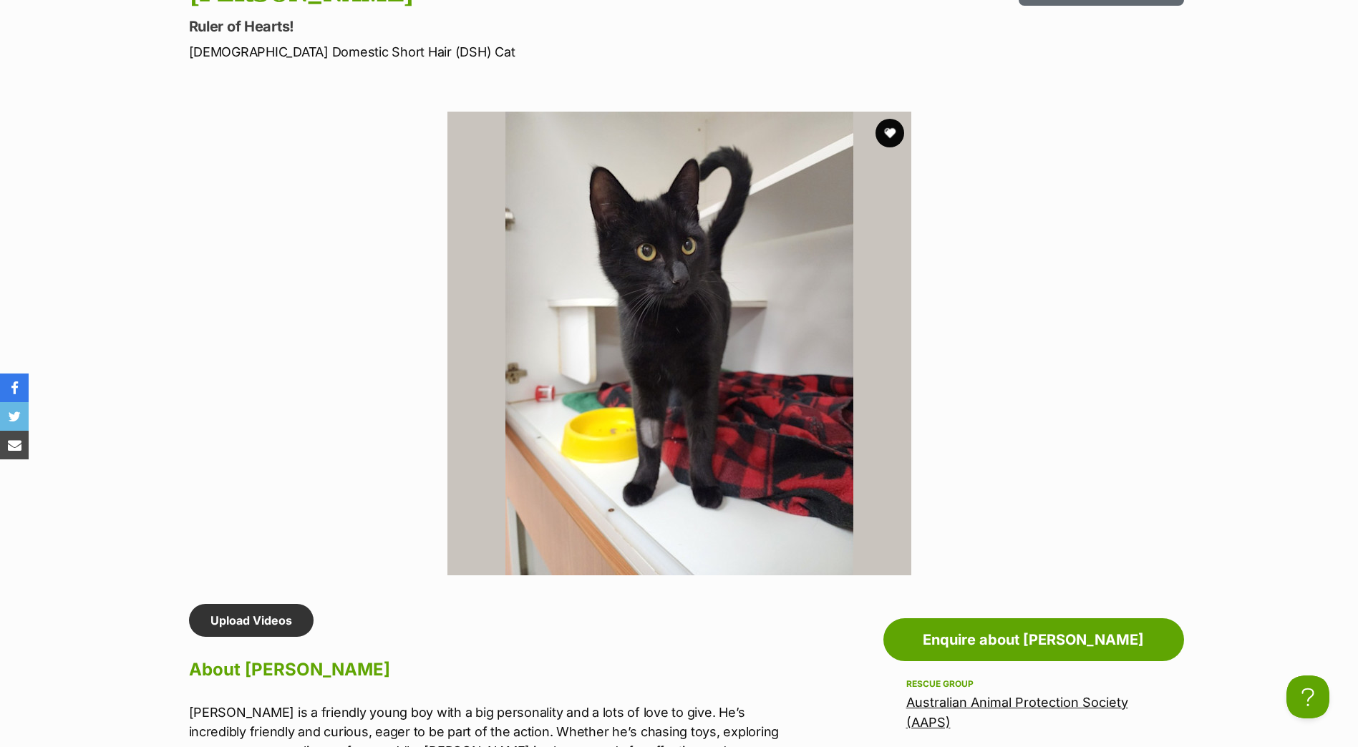
scroll to position [644, 0]
